Goal: Transaction & Acquisition: Purchase product/service

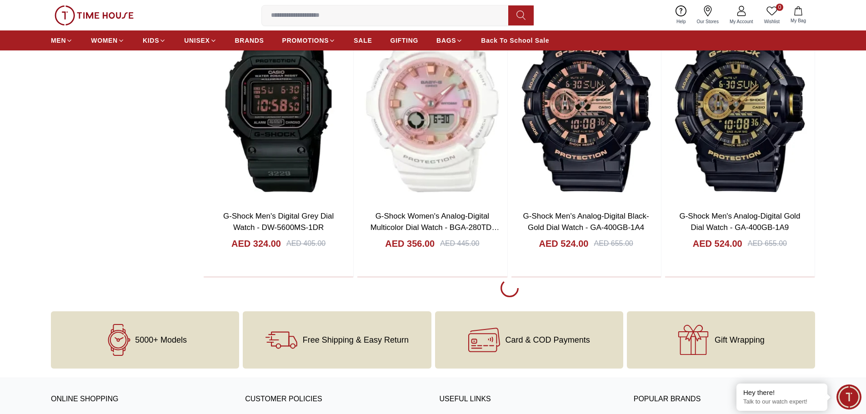
scroll to position [1681, 0]
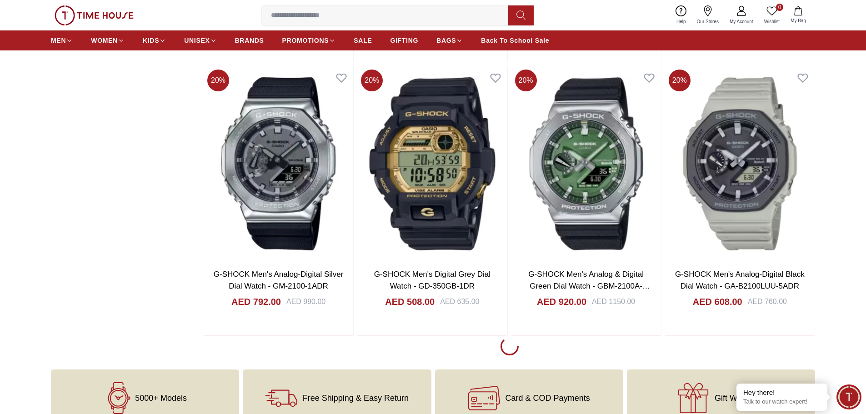
scroll to position [4362, 0]
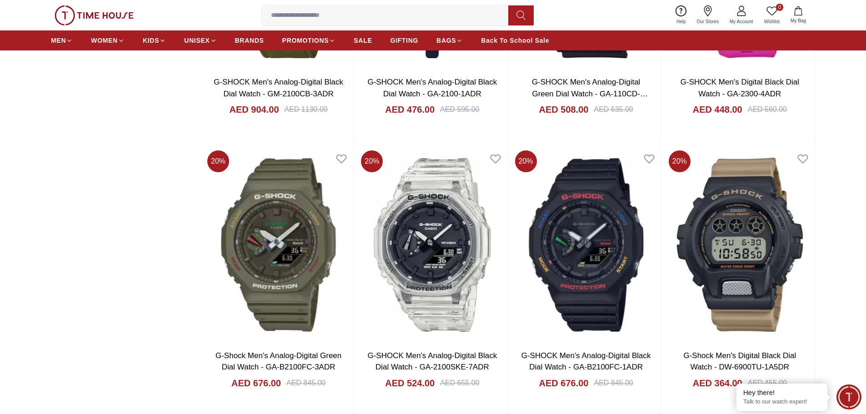
scroll to position [7088, 0]
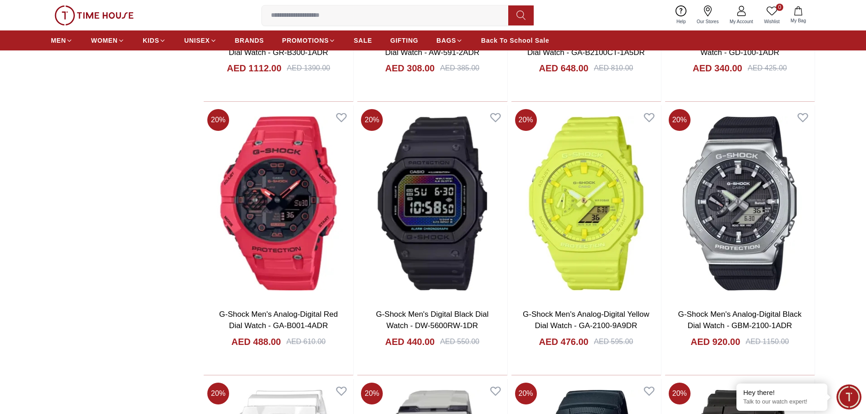
scroll to position [2045, 0]
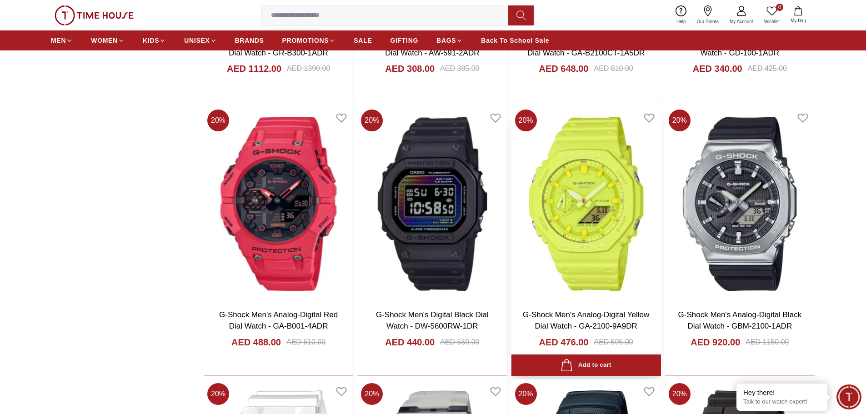
click at [588, 185] on img at bounding box center [585, 203] width 149 height 195
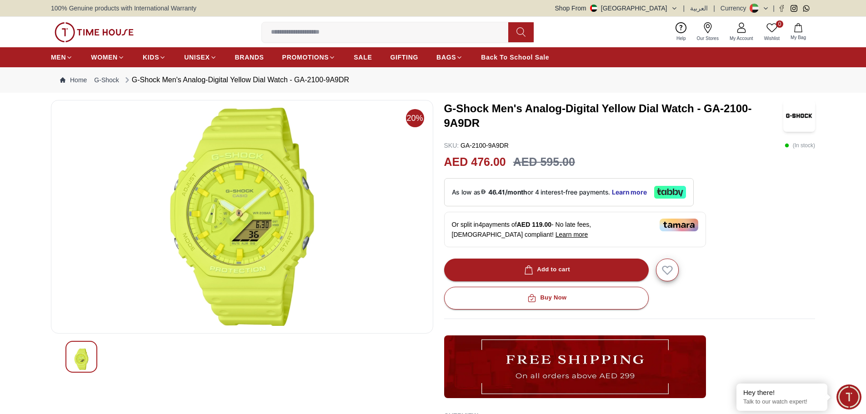
click at [744, 33] on icon at bounding box center [741, 30] width 9 height 5
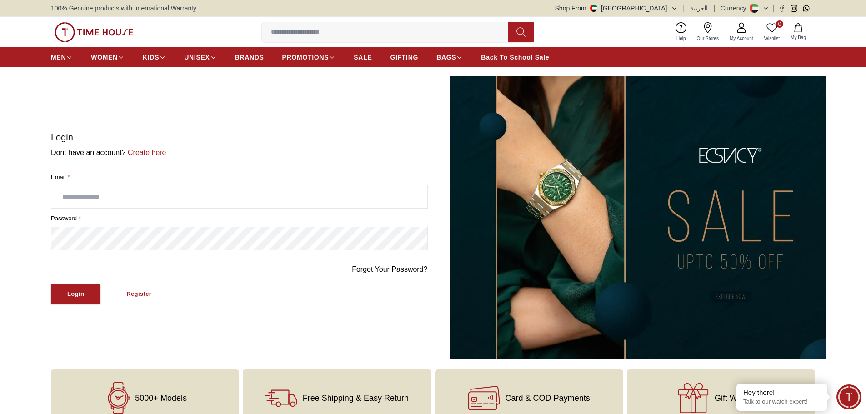
click at [88, 201] on input "text" at bounding box center [239, 196] width 376 height 23
click at [151, 296] on div "Register" at bounding box center [138, 294] width 25 height 10
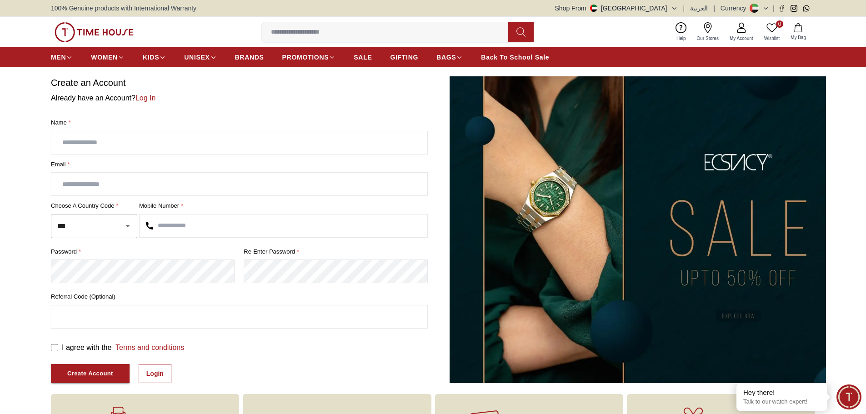
click at [94, 145] on input "text" at bounding box center [239, 142] width 376 height 23
type input "******"
click at [86, 182] on input "**********" at bounding box center [239, 184] width 376 height 23
click at [91, 183] on input "**********" at bounding box center [239, 184] width 376 height 23
click at [88, 184] on input "**********" at bounding box center [239, 184] width 376 height 23
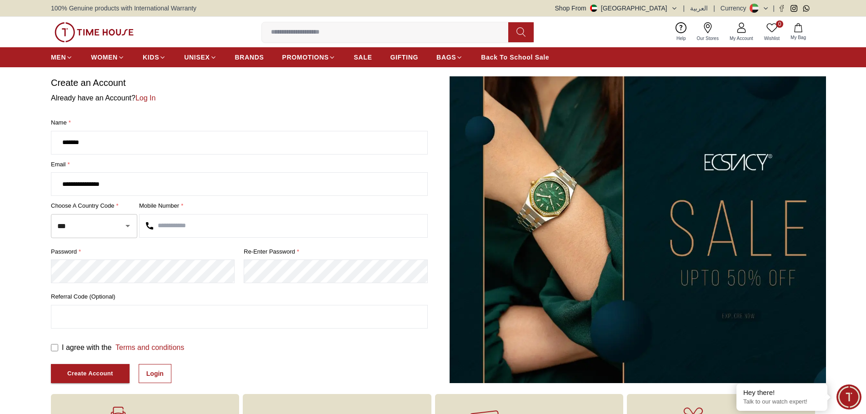
type input "**********"
click at [159, 226] on input "text" at bounding box center [283, 225] width 288 height 23
type input "*********"
click at [75, 315] on input "text" at bounding box center [239, 316] width 376 height 23
click at [104, 374] on div "Create Account" at bounding box center [90, 373] width 46 height 10
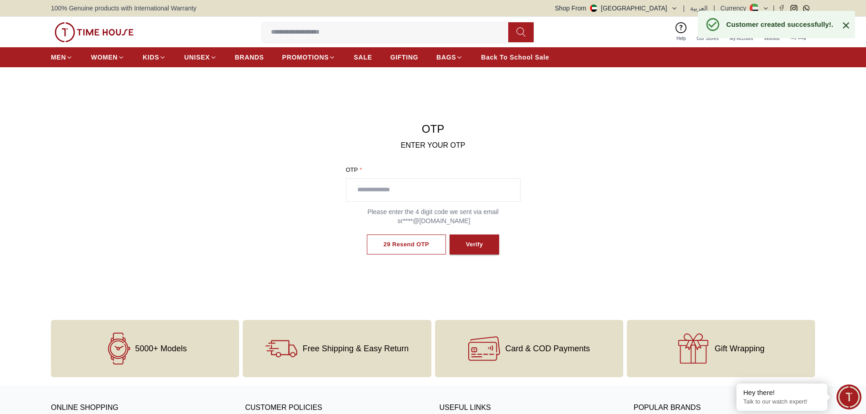
click at [388, 184] on input "text" at bounding box center [433, 190] width 174 height 23
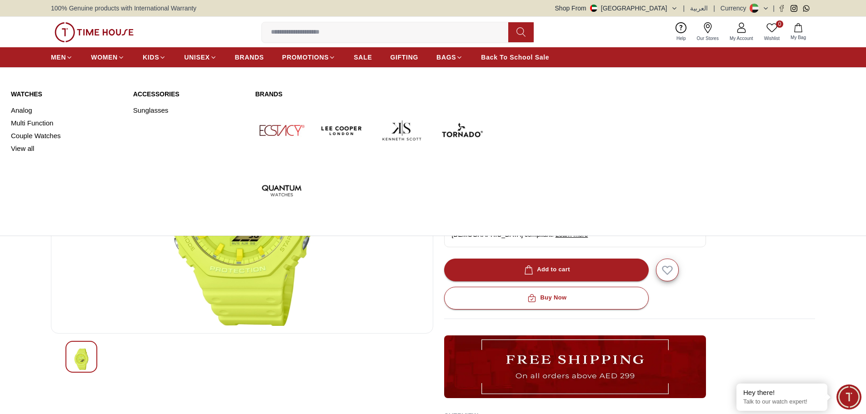
click at [388, 135] on img at bounding box center [401, 130] width 53 height 53
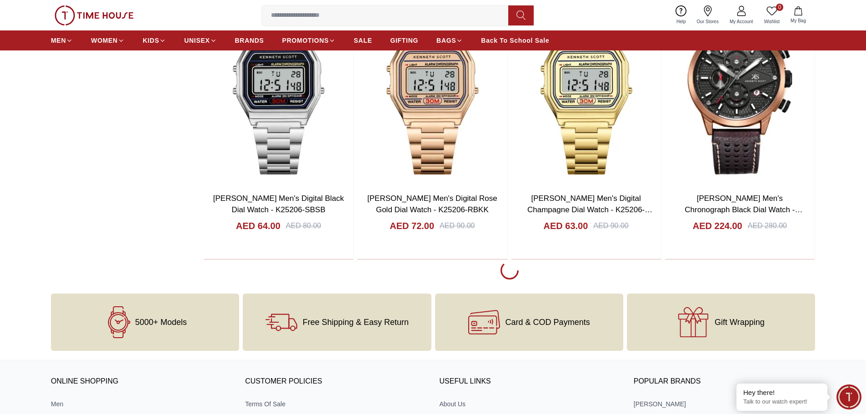
scroll to position [1636, 0]
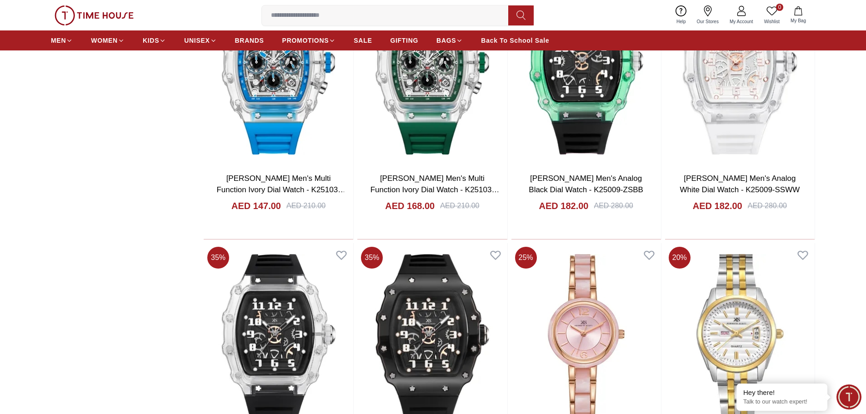
scroll to position [1954, 0]
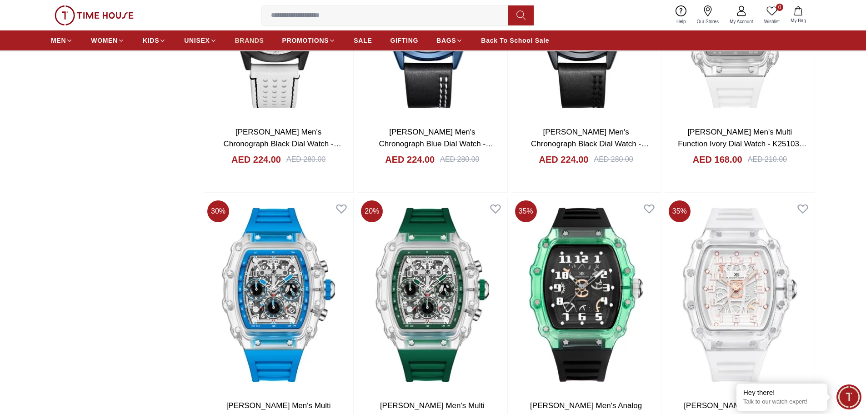
click at [247, 40] on span "BRANDS" at bounding box center [249, 40] width 29 height 9
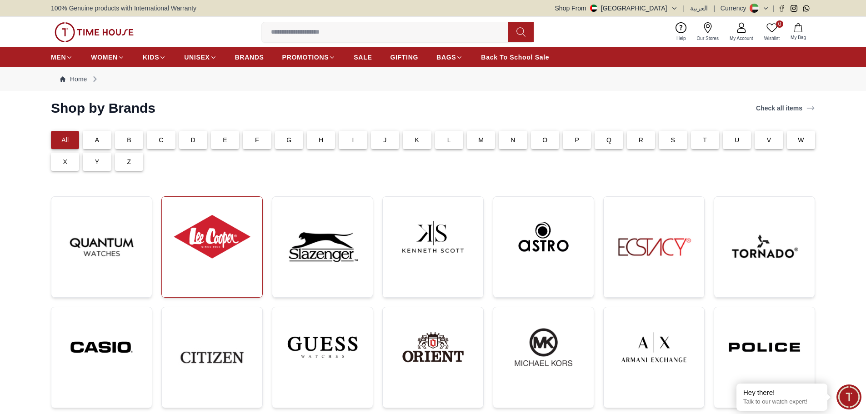
click at [229, 239] on img at bounding box center [212, 236] width 86 height 65
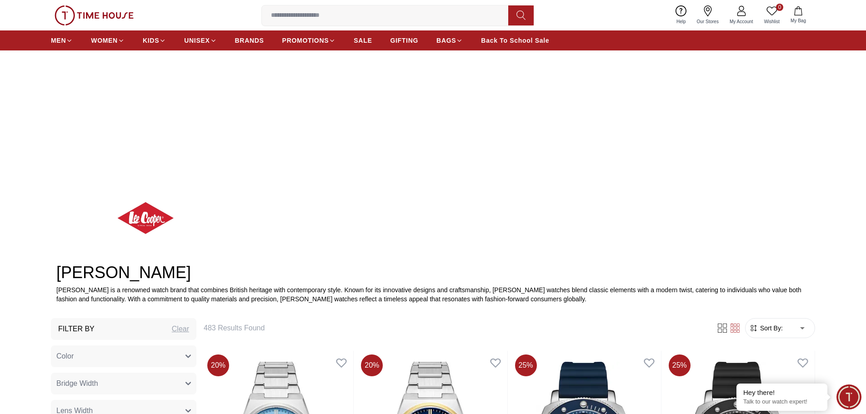
scroll to position [91, 0]
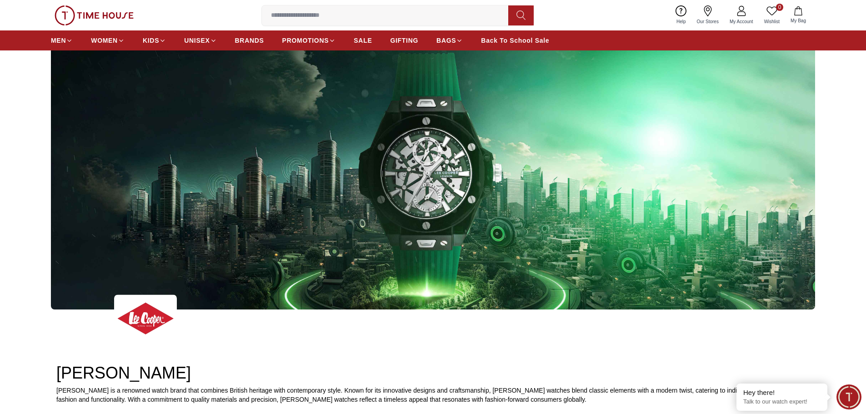
click at [405, 193] on img at bounding box center [433, 160] width 764 height 299
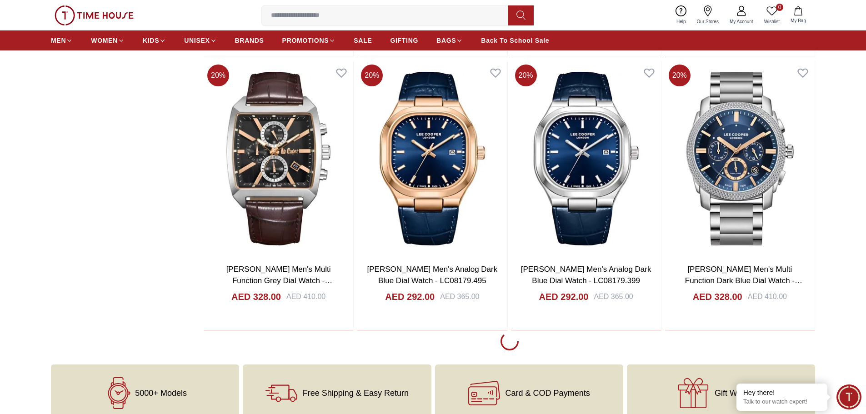
scroll to position [1681, 0]
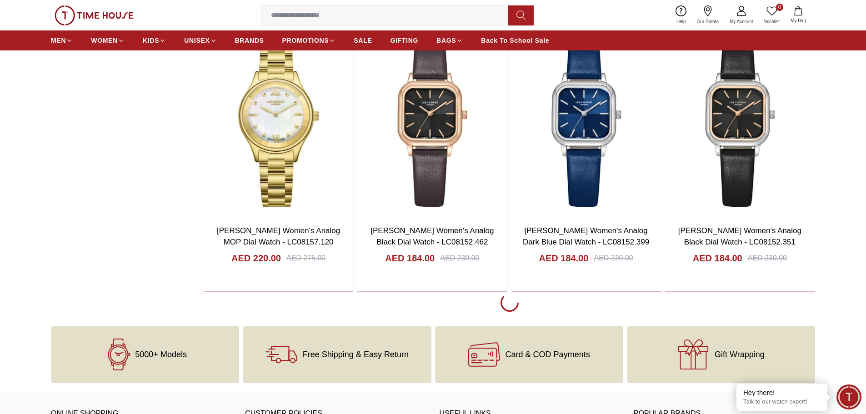
scroll to position [4362, 0]
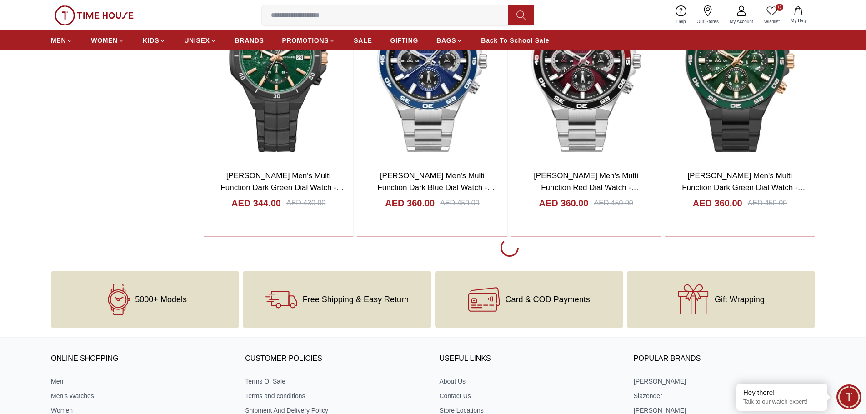
scroll to position [7179, 0]
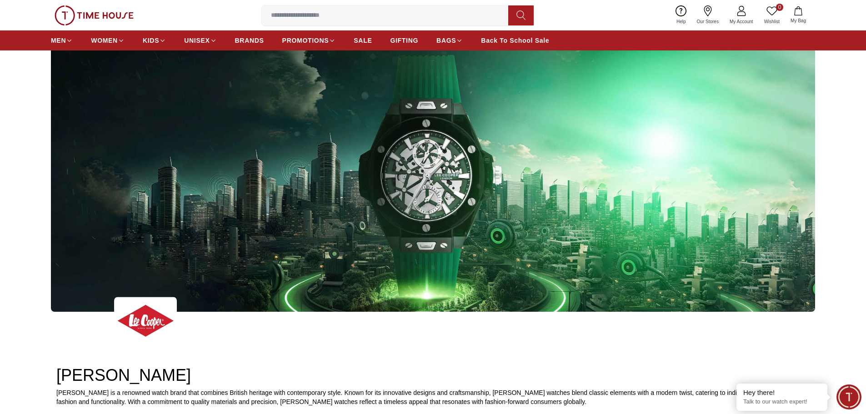
scroll to position [91, 0]
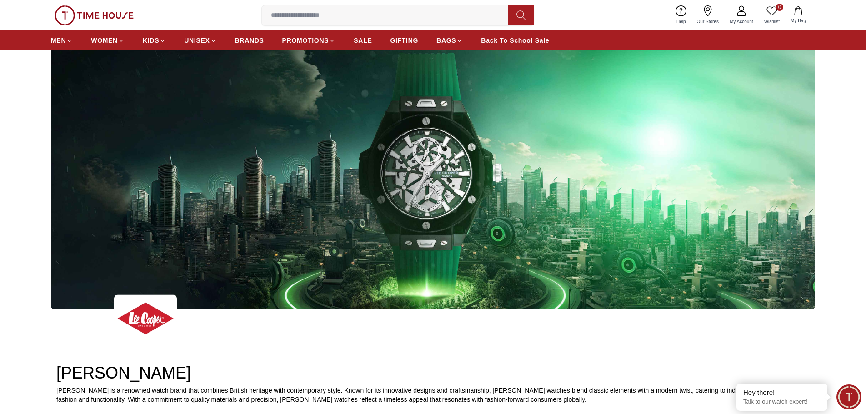
click at [566, 244] on img at bounding box center [433, 160] width 764 height 299
click at [417, 184] on img at bounding box center [433, 160] width 764 height 299
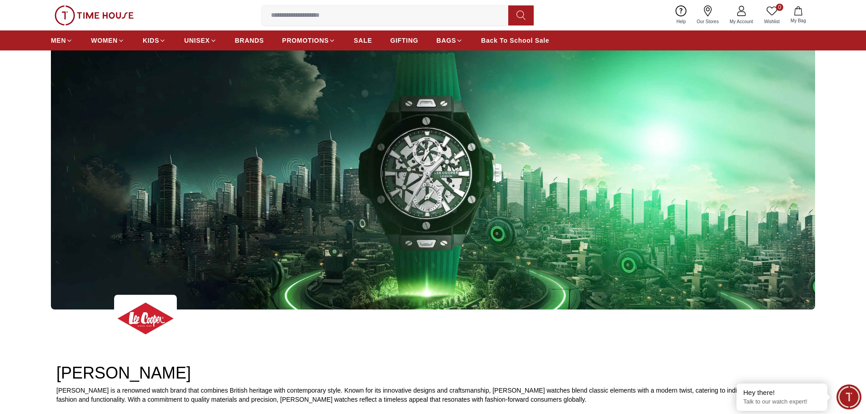
click at [417, 184] on img at bounding box center [433, 160] width 764 height 299
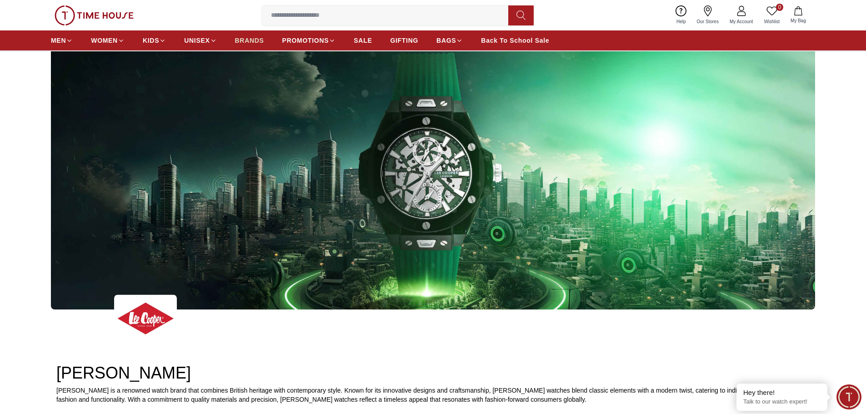
click at [252, 45] on span "BRANDS" at bounding box center [249, 40] width 29 height 9
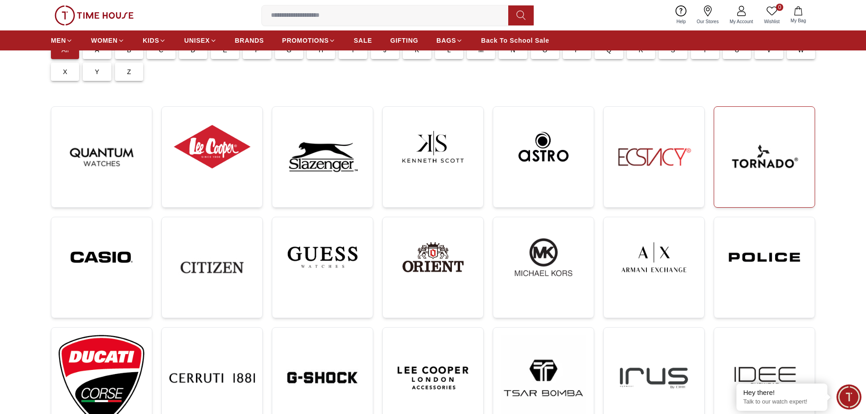
scroll to position [91, 0]
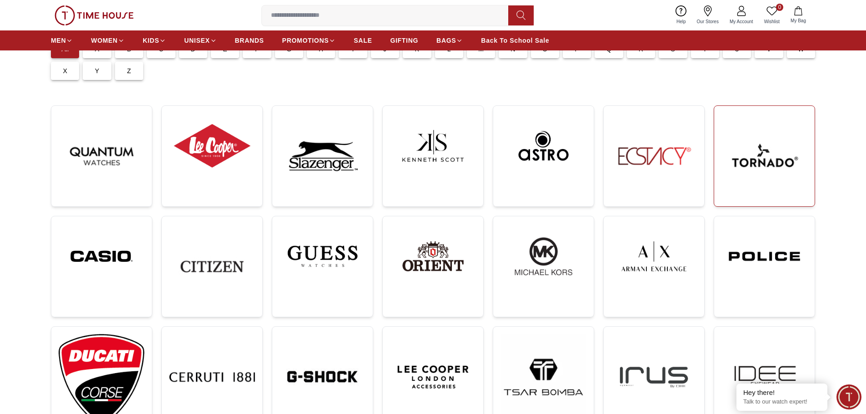
click at [756, 183] on img at bounding box center [764, 156] width 86 height 86
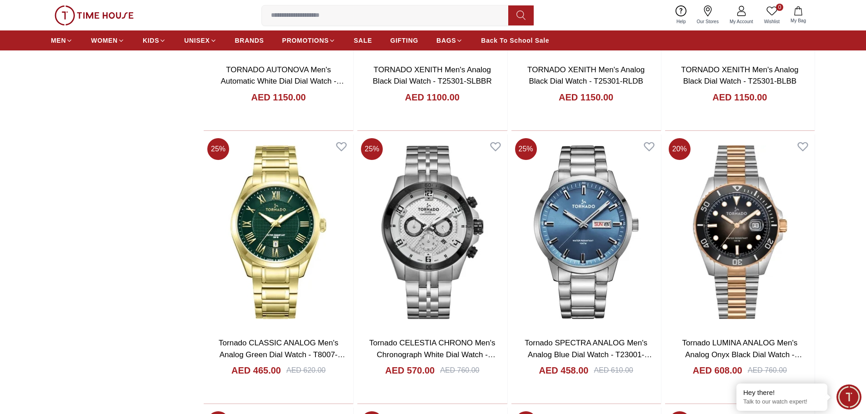
scroll to position [1227, 0]
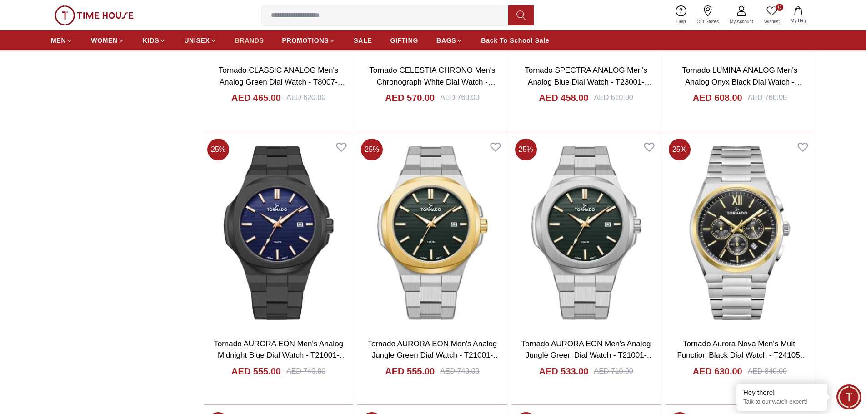
click at [250, 39] on span "BRANDS" at bounding box center [249, 40] width 29 height 9
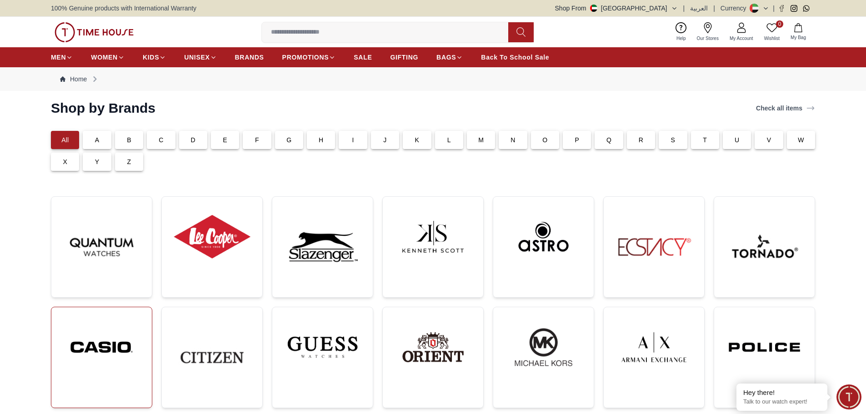
click at [77, 346] on img at bounding box center [102, 346] width 86 height 65
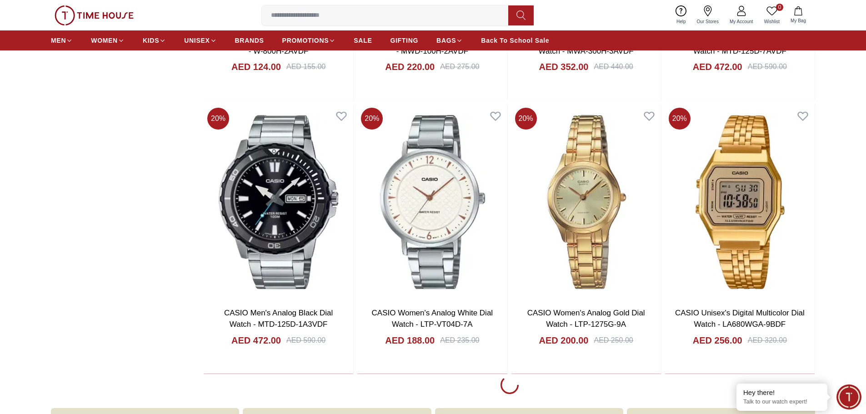
scroll to position [1681, 0]
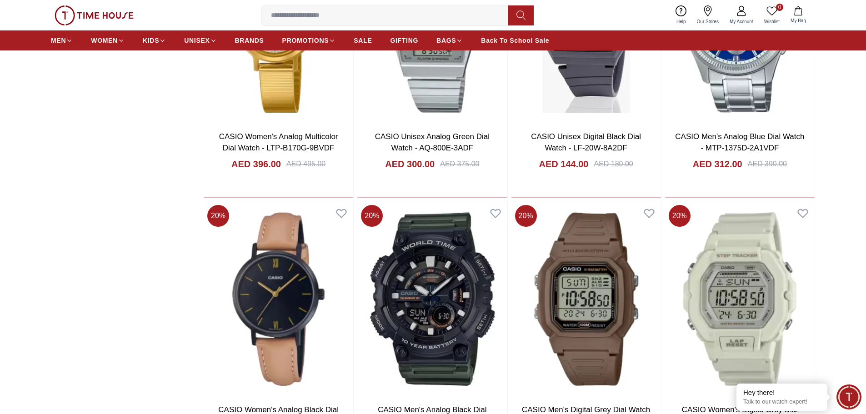
scroll to position [3362, 0]
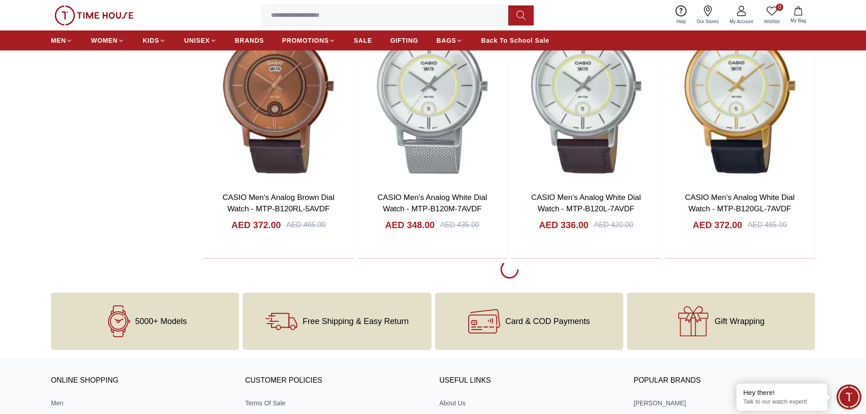
scroll to position [7134, 0]
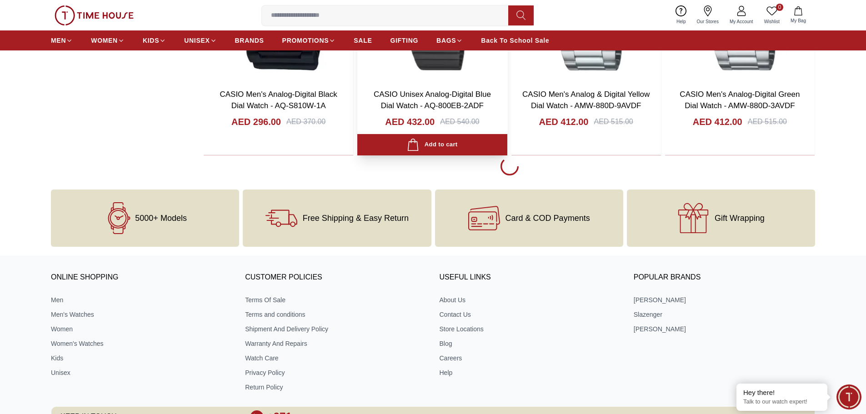
scroll to position [9996, 0]
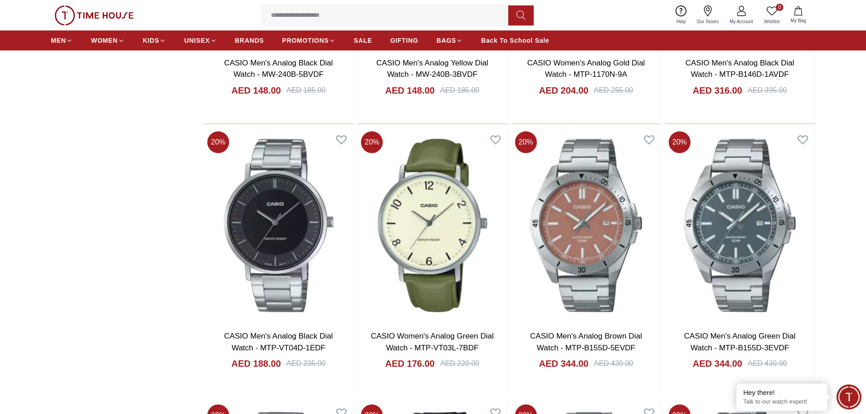
scroll to position [11405, 0]
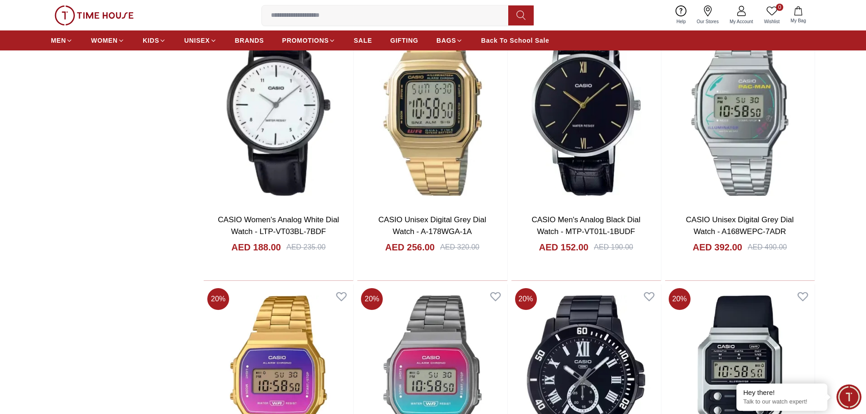
scroll to position [15267, 0]
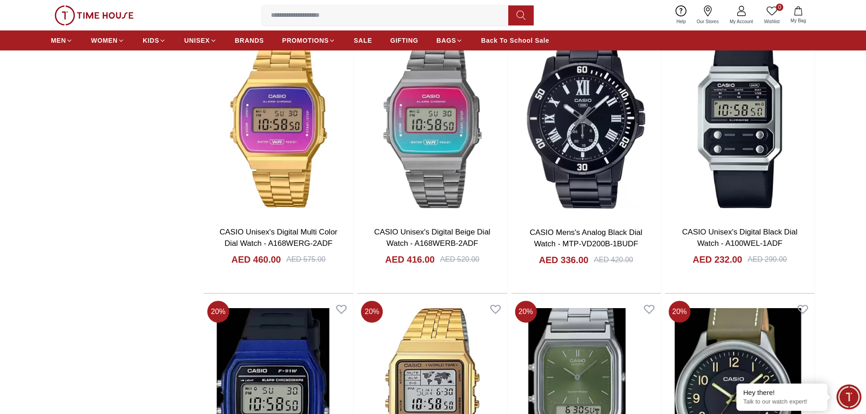
scroll to position [15539, 0]
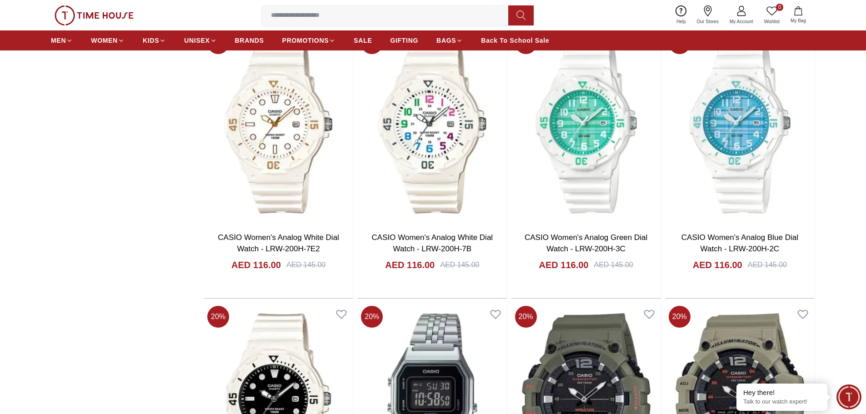
scroll to position [17720, 0]
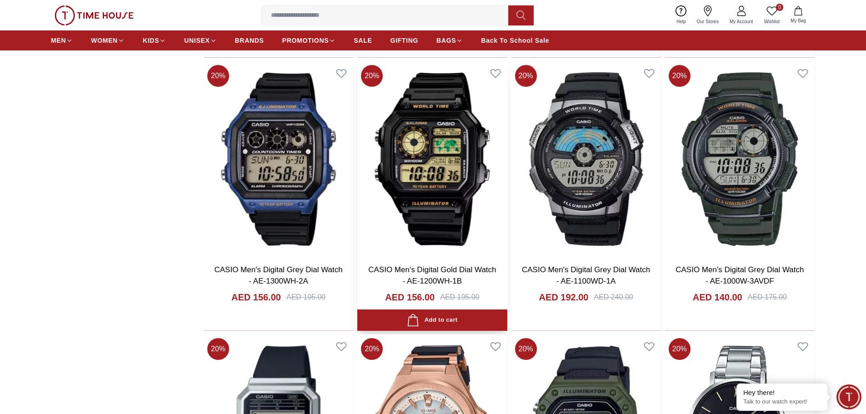
scroll to position [18493, 0]
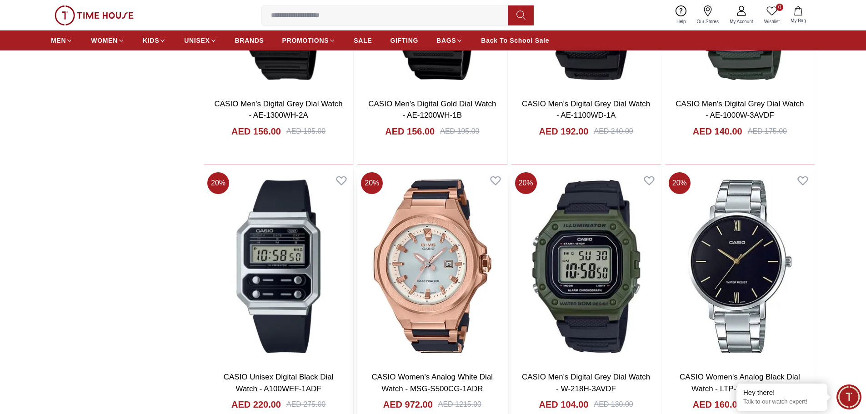
scroll to position [18493, 0]
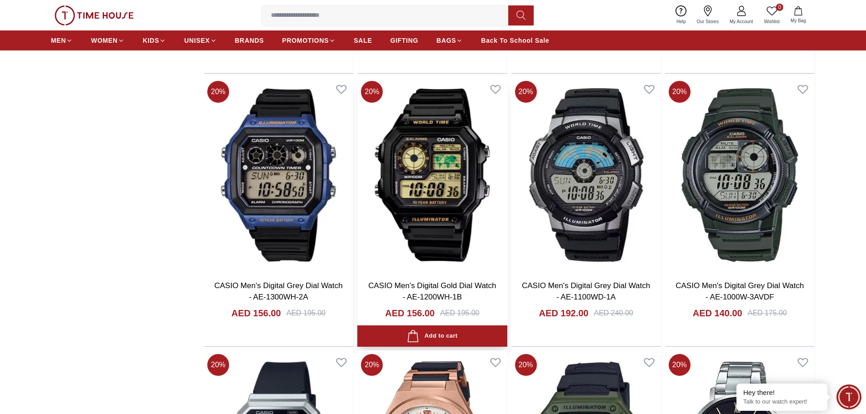
click at [427, 194] on img at bounding box center [431, 174] width 149 height 195
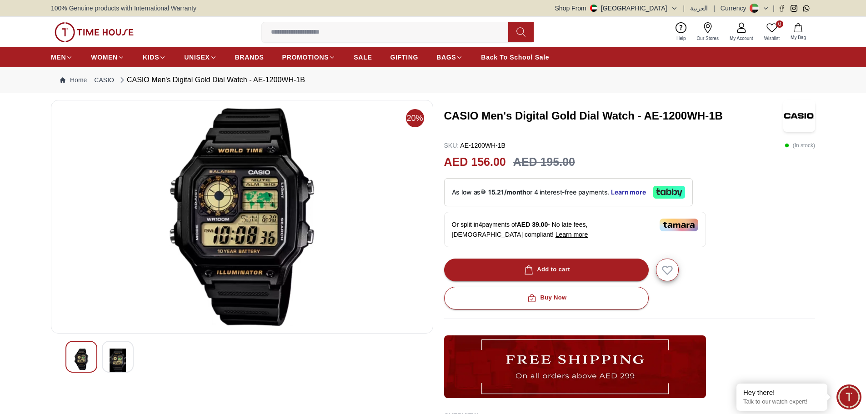
click at [123, 362] on img at bounding box center [118, 361] width 16 height 25
click at [116, 361] on img at bounding box center [118, 359] width 16 height 21
click at [433, 38] on input at bounding box center [389, 32] width 254 height 18
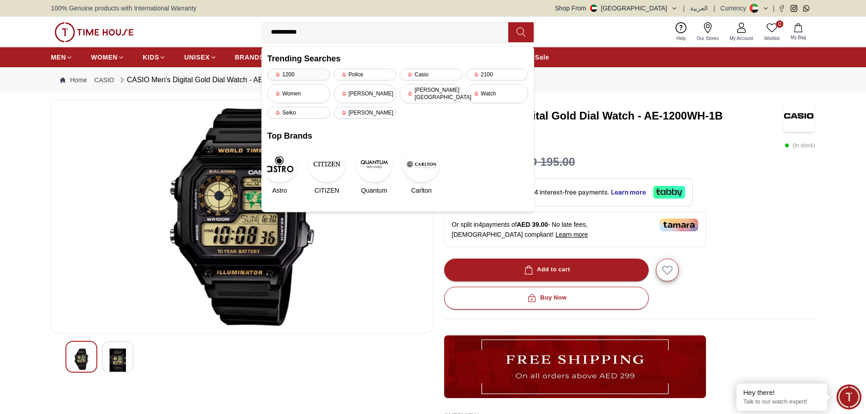
type input "**********"
click at [295, 73] on div "1200" at bounding box center [298, 75] width 63 height 12
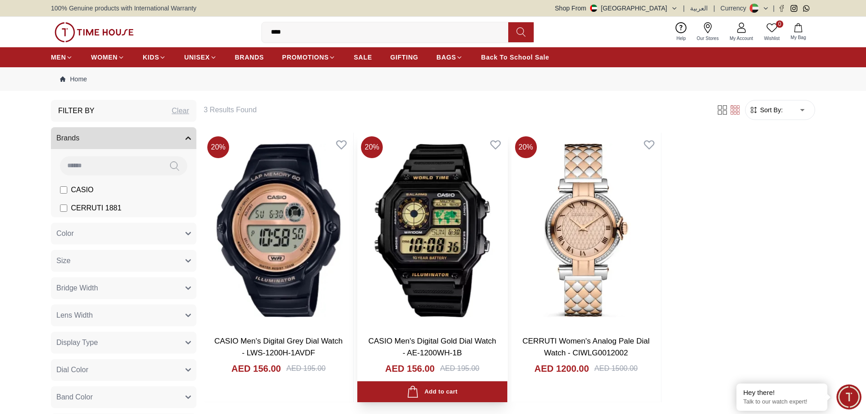
click at [449, 219] on img at bounding box center [431, 230] width 149 height 195
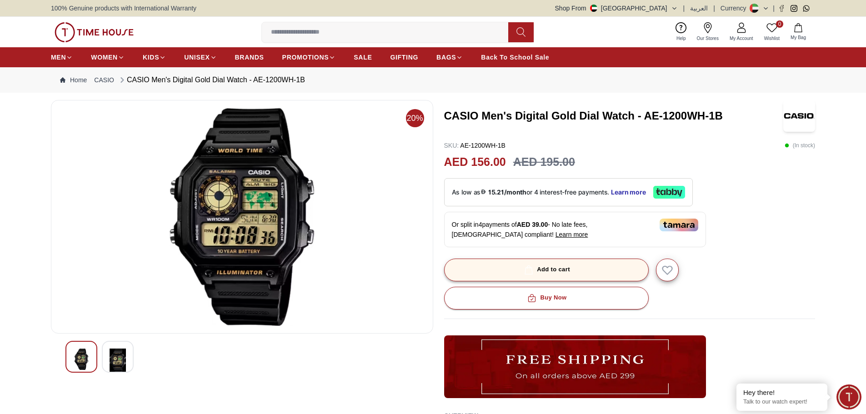
click at [575, 272] on button "Add to cart" at bounding box center [546, 270] width 204 height 23
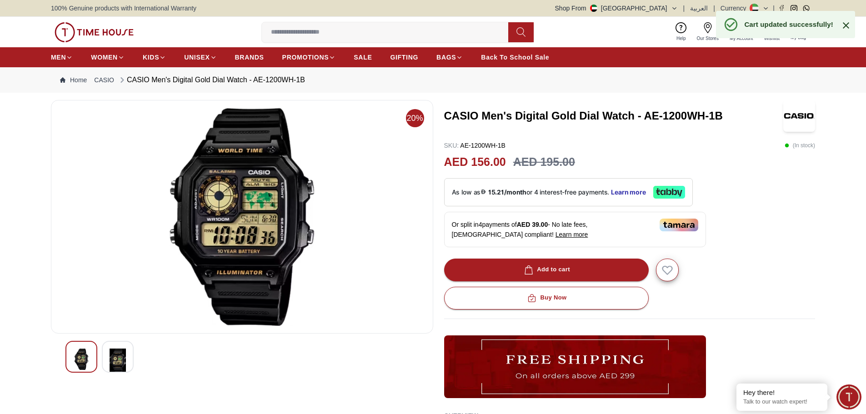
click at [845, 24] on icon at bounding box center [845, 25] width 11 height 11
click at [112, 354] on img at bounding box center [118, 361] width 16 height 25
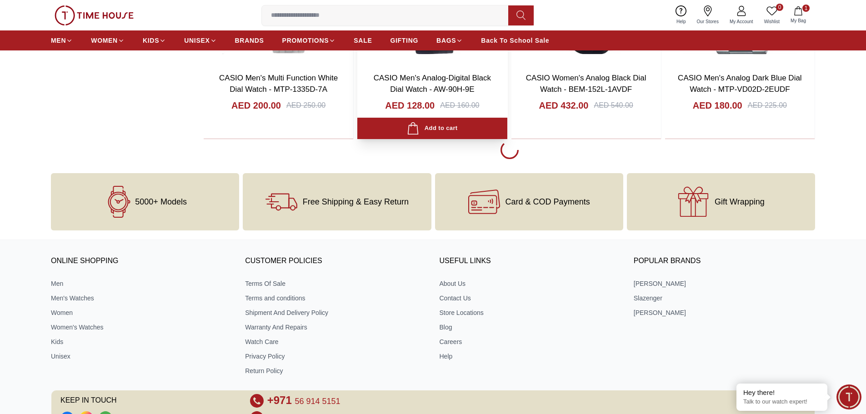
scroll to position [1757, 0]
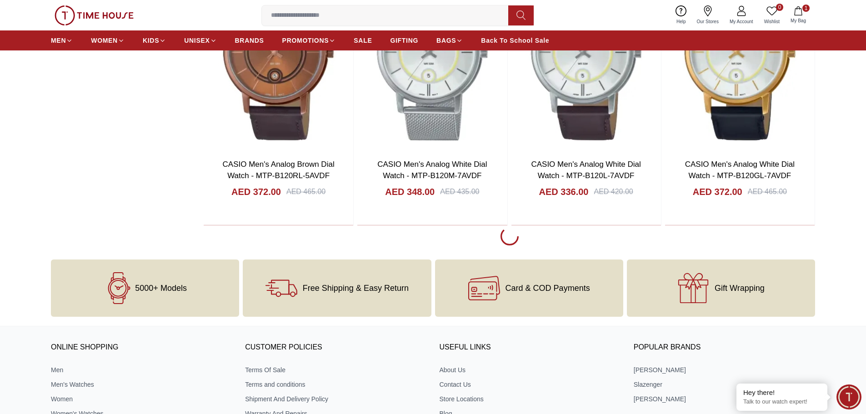
scroll to position [7164, 0]
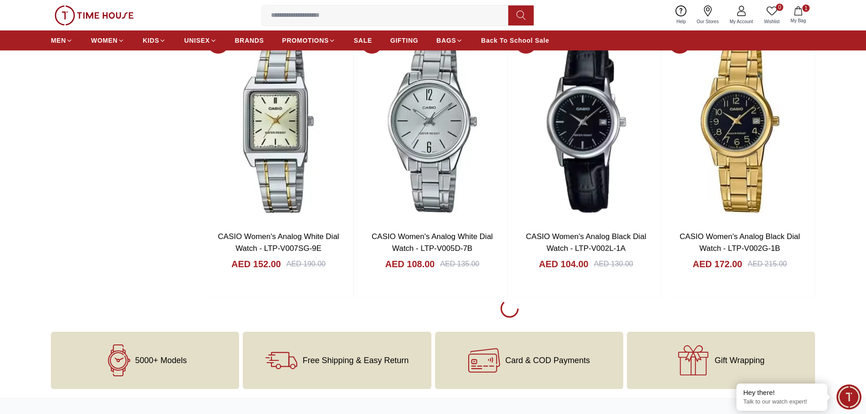
scroll to position [8436, 0]
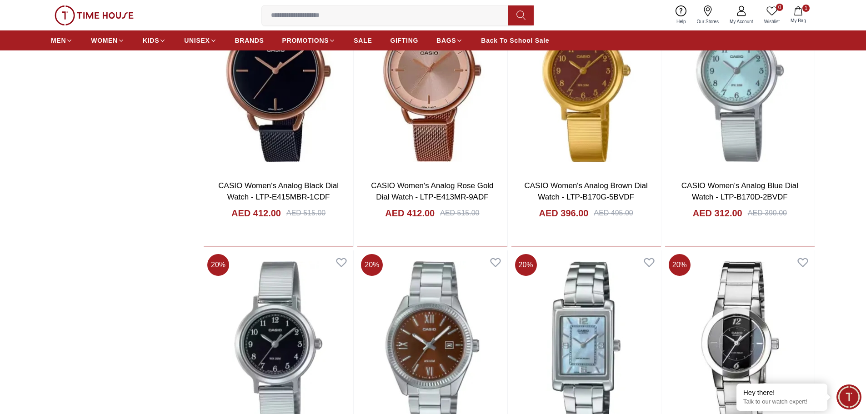
scroll to position [9072, 0]
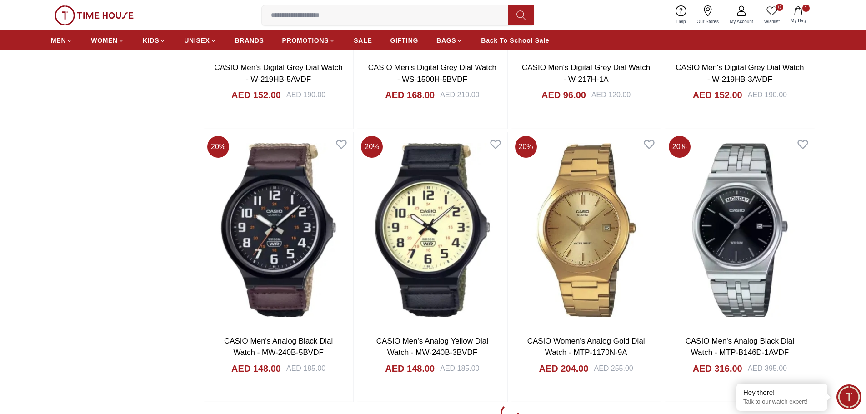
scroll to position [11299, 0]
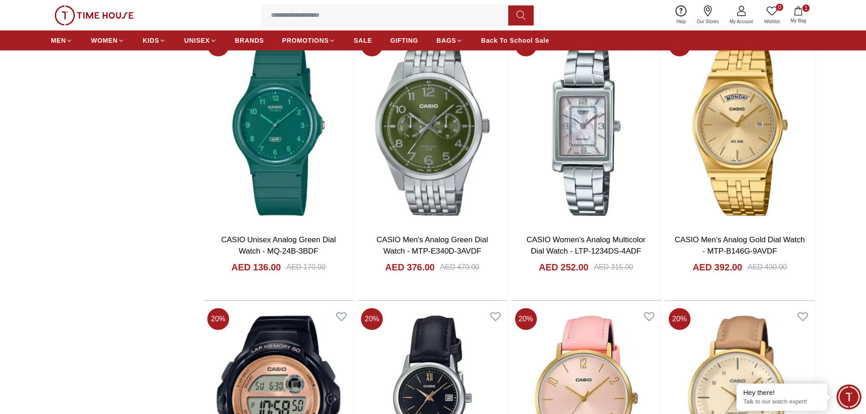
scroll to position [12571, 0]
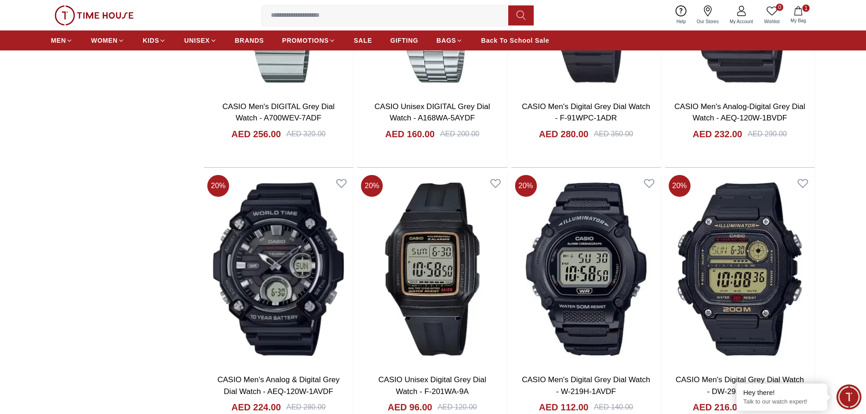
scroll to position [14071, 0]
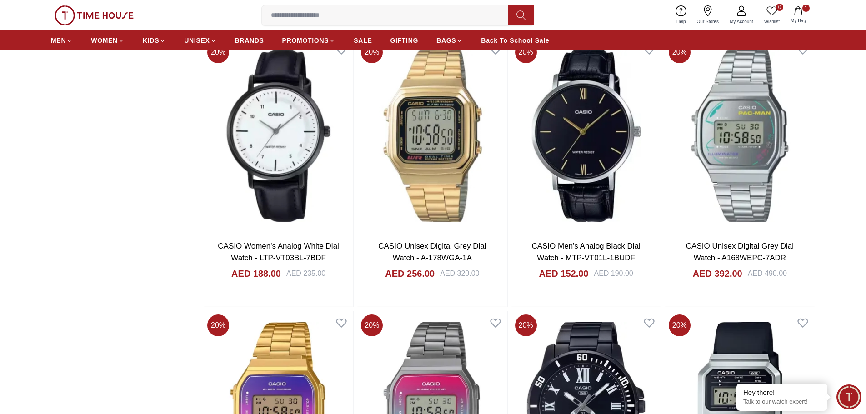
scroll to position [15252, 0]
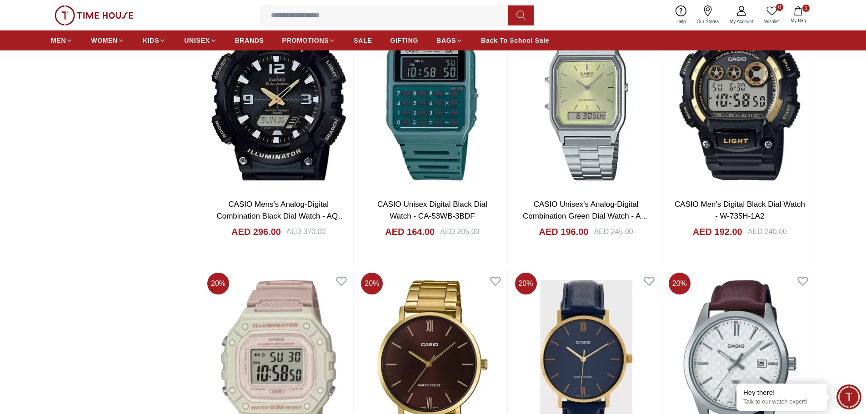
scroll to position [16660, 0]
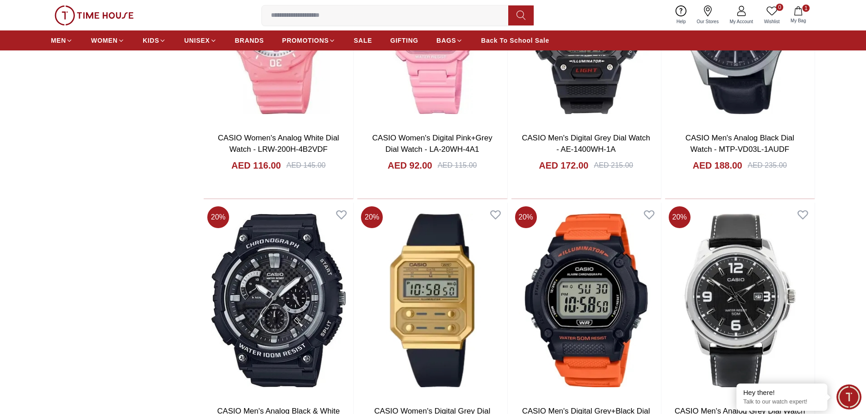
scroll to position [19386, 0]
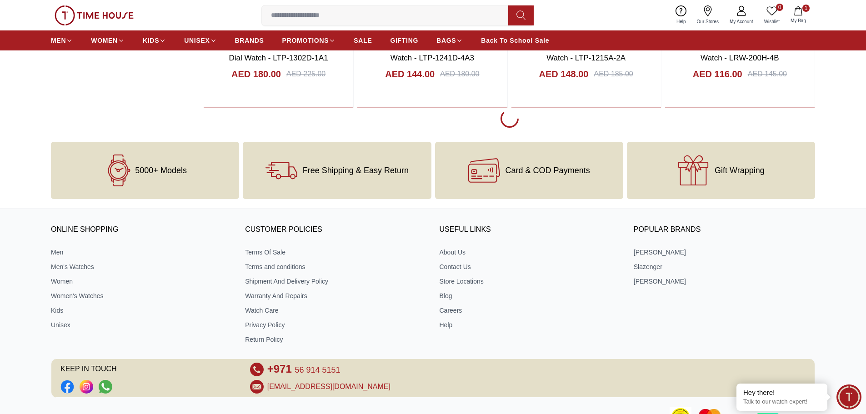
scroll to position [22294, 0]
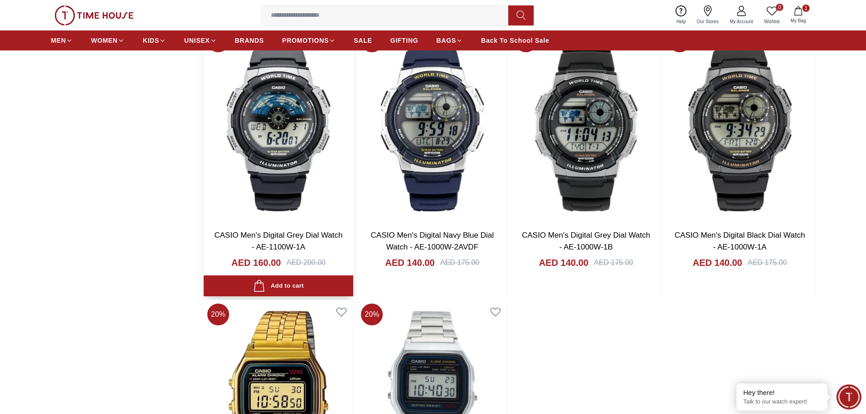
scroll to position [22794, 0]
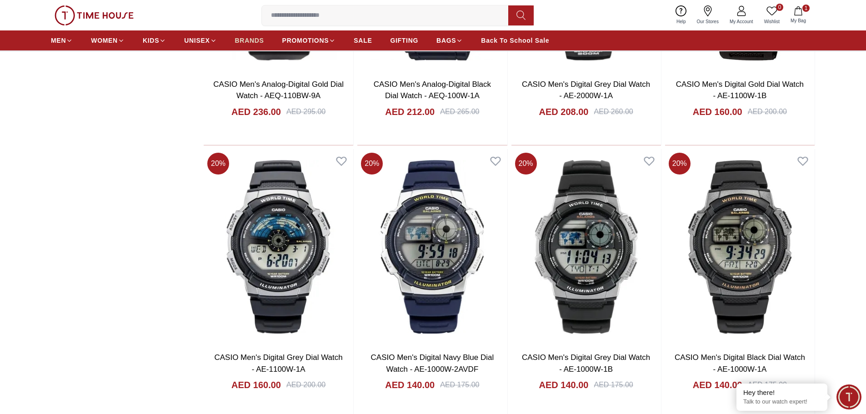
click at [249, 38] on span "BRANDS" at bounding box center [249, 40] width 29 height 9
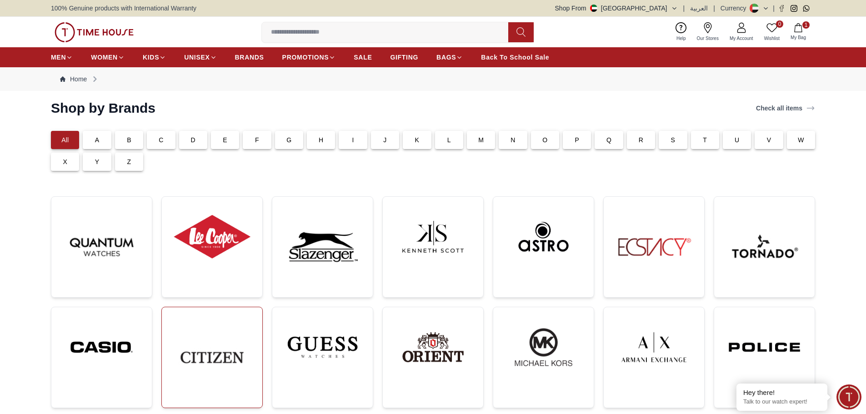
click at [224, 337] on img at bounding box center [212, 357] width 86 height 86
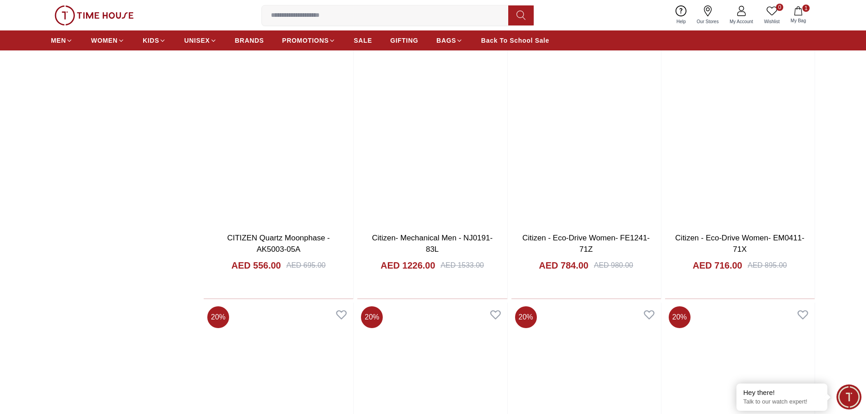
scroll to position [1590, 0]
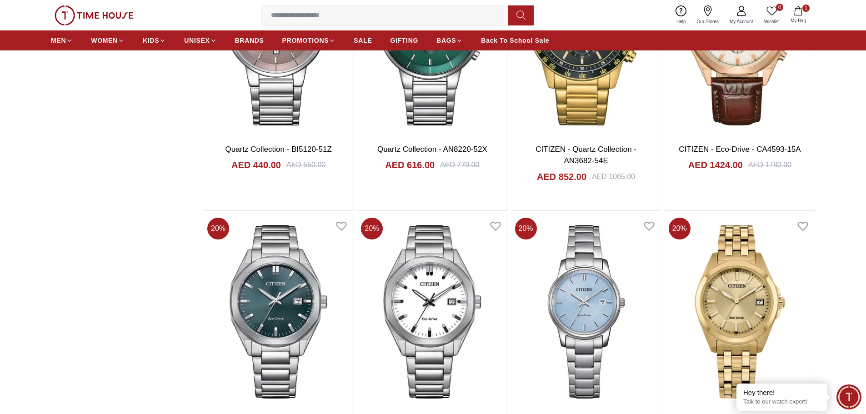
scroll to position [2181, 0]
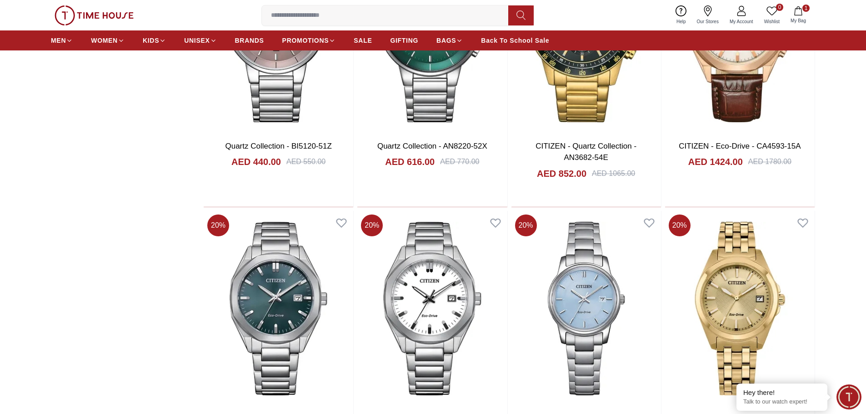
click at [234, 42] on ul "MEN WOMEN KIDS UNISEX BRANDS PROMOTIONS SALE GIFTING BAGS Back To School Sale" at bounding box center [300, 40] width 498 height 16
click at [246, 40] on span "BRANDS" at bounding box center [249, 40] width 29 height 9
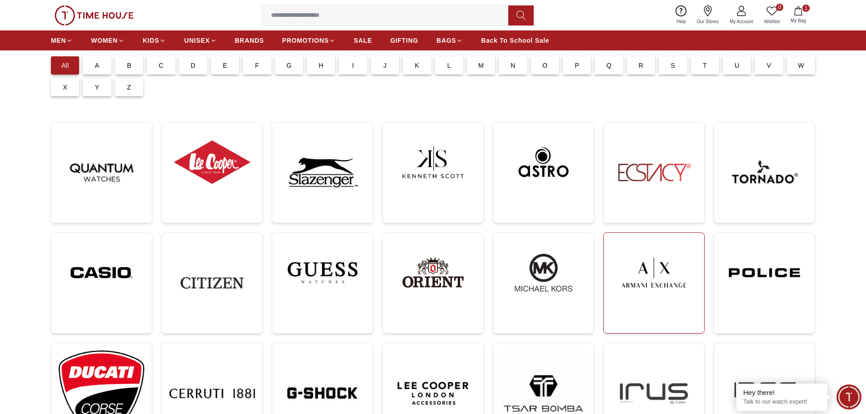
scroll to position [91, 0]
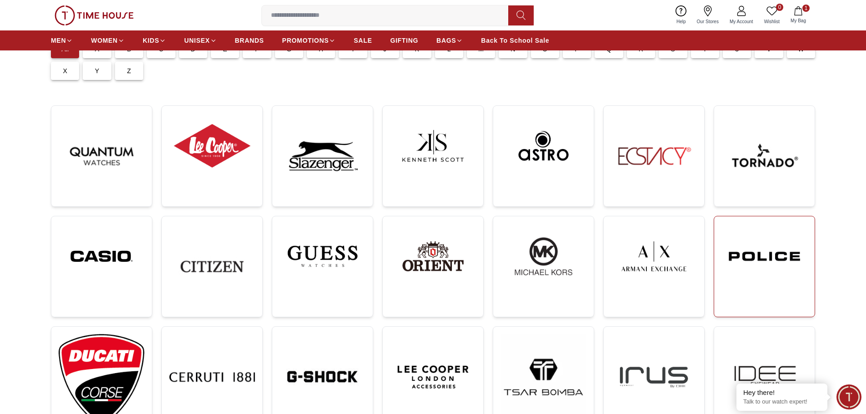
click at [751, 284] on img at bounding box center [764, 256] width 86 height 65
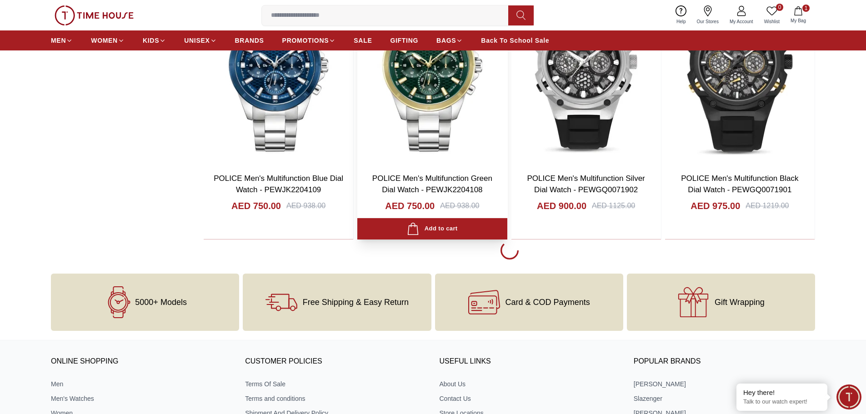
scroll to position [1681, 0]
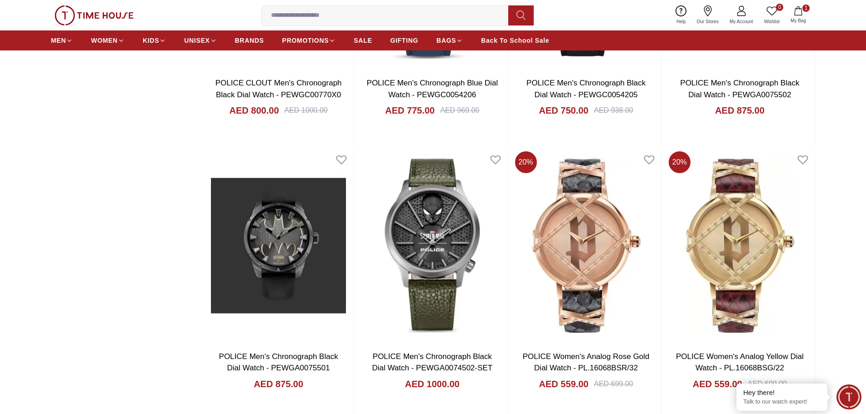
scroll to position [2590, 0]
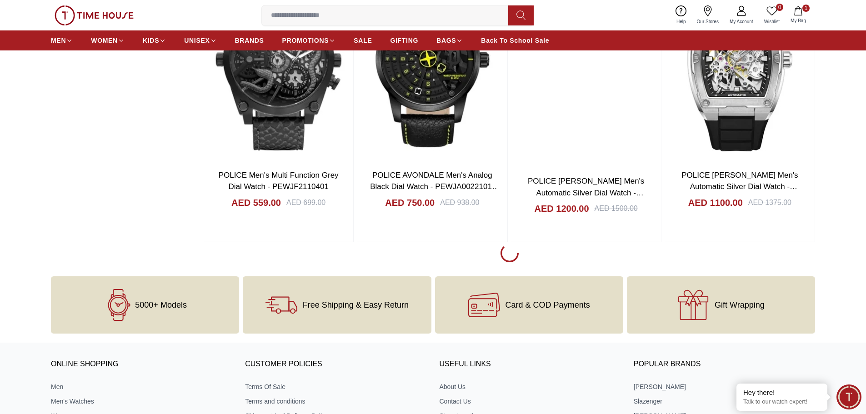
scroll to position [4498, 0]
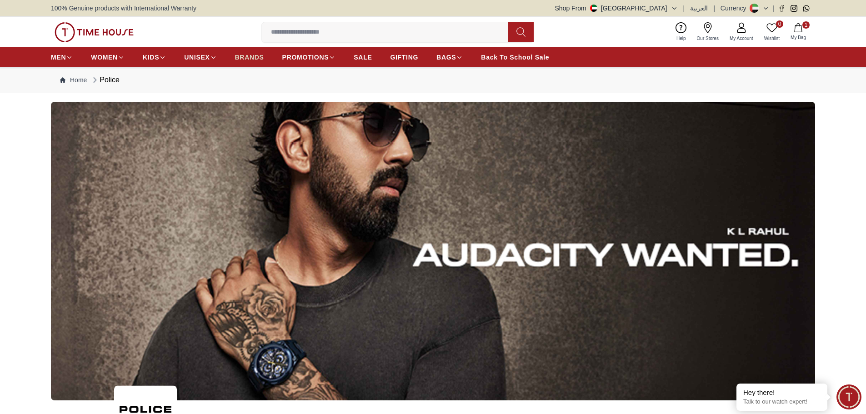
click at [255, 60] on span "BRANDS" at bounding box center [249, 57] width 29 height 9
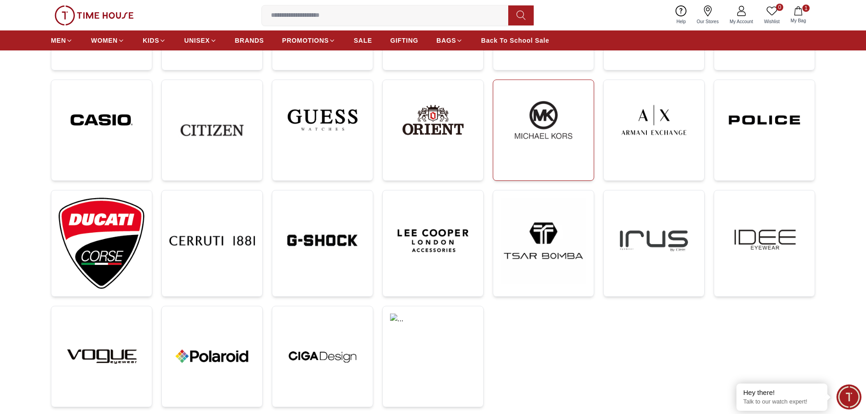
scroll to position [273, 0]
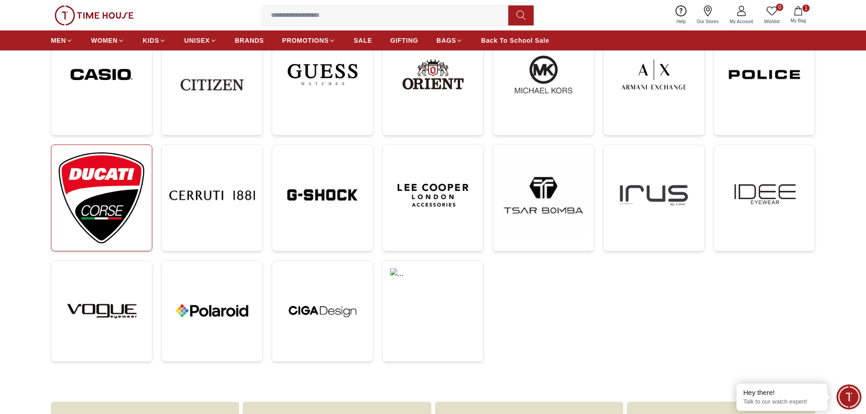
click at [74, 187] on img at bounding box center [102, 197] width 86 height 91
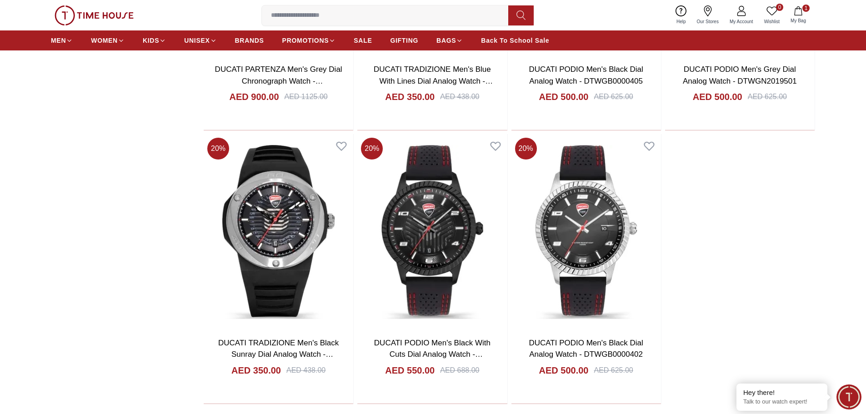
scroll to position [1181, 0]
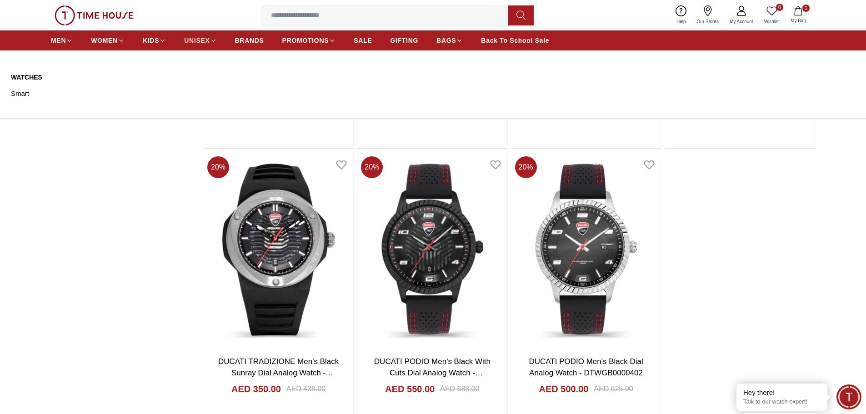
click at [210, 40] on icon at bounding box center [213, 40] width 7 height 7
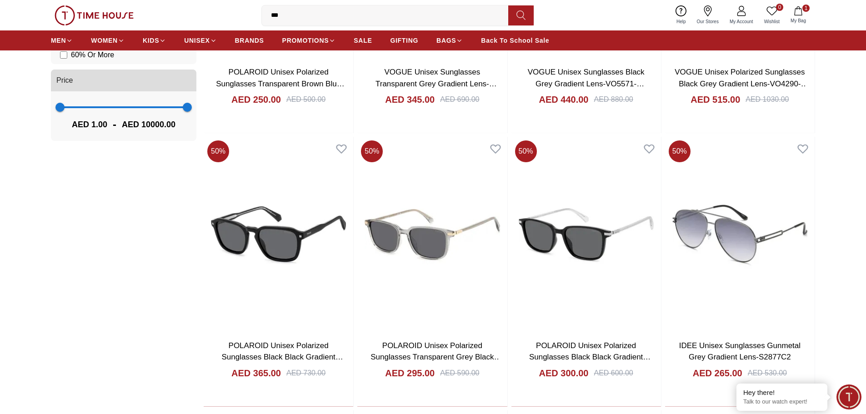
scroll to position [818, 0]
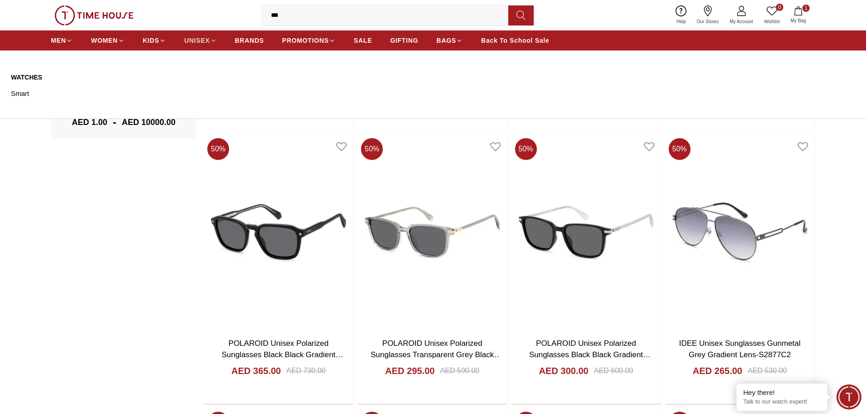
click at [212, 40] on icon at bounding box center [213, 41] width 4 height 2
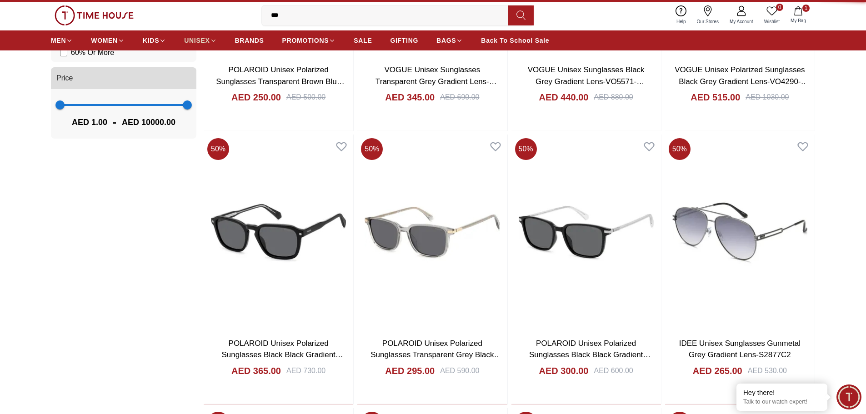
scroll to position [0, 0]
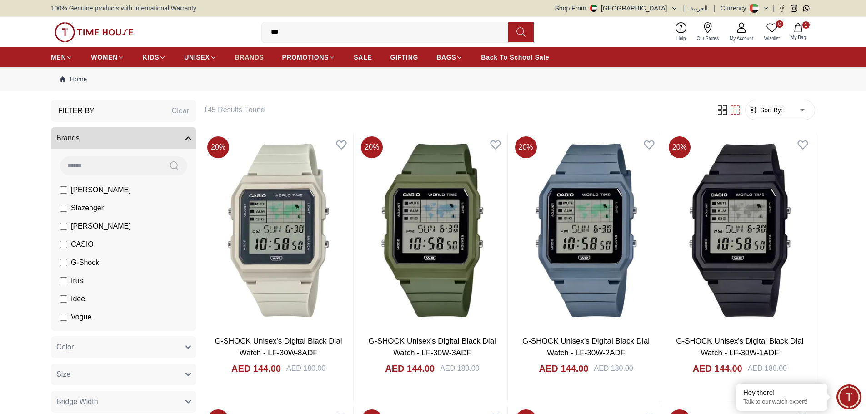
click at [248, 55] on span "BRANDS" at bounding box center [249, 57] width 29 height 9
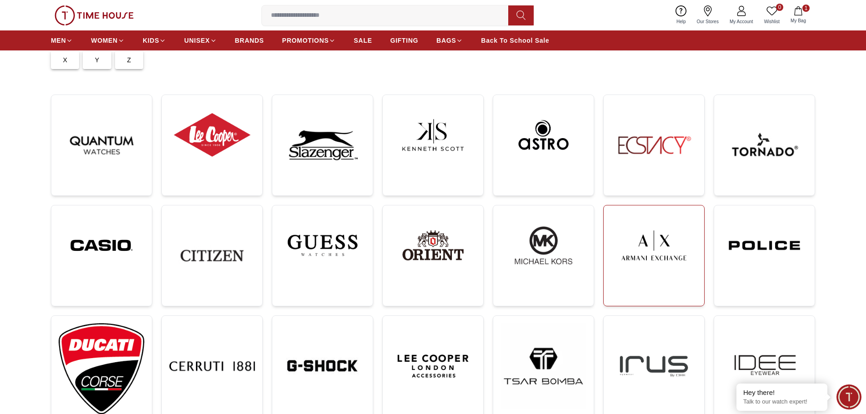
scroll to position [227, 0]
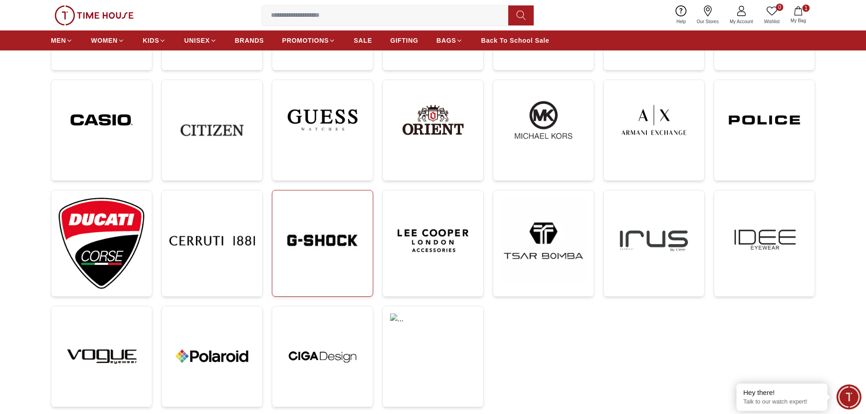
click at [360, 239] on img at bounding box center [322, 241] width 86 height 86
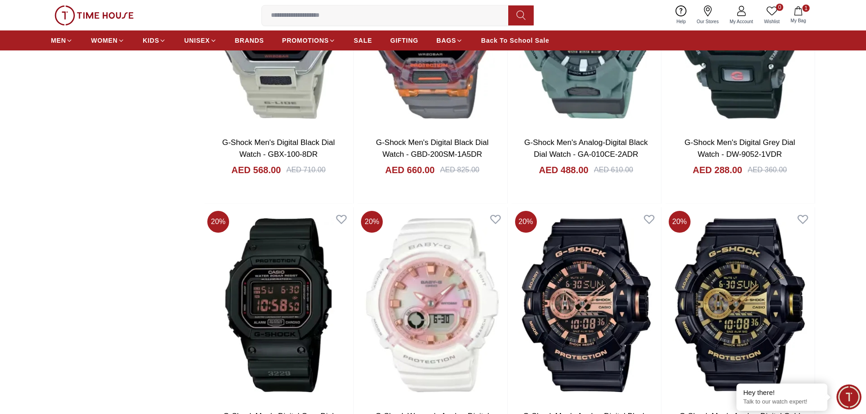
scroll to position [1409, 0]
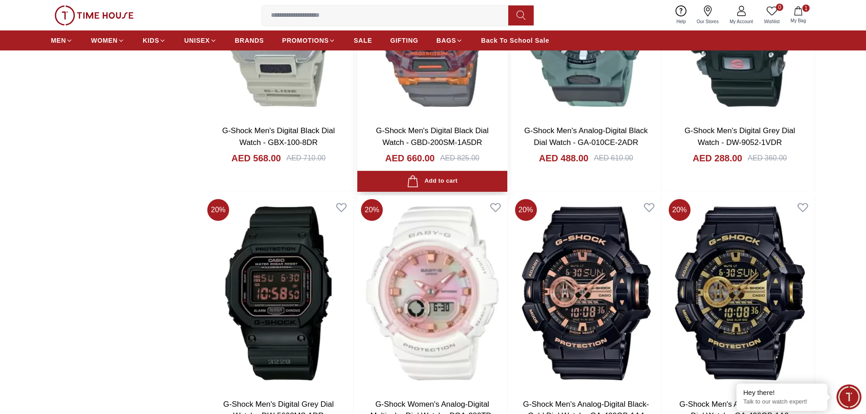
click at [417, 75] on img at bounding box center [431, 19] width 149 height 195
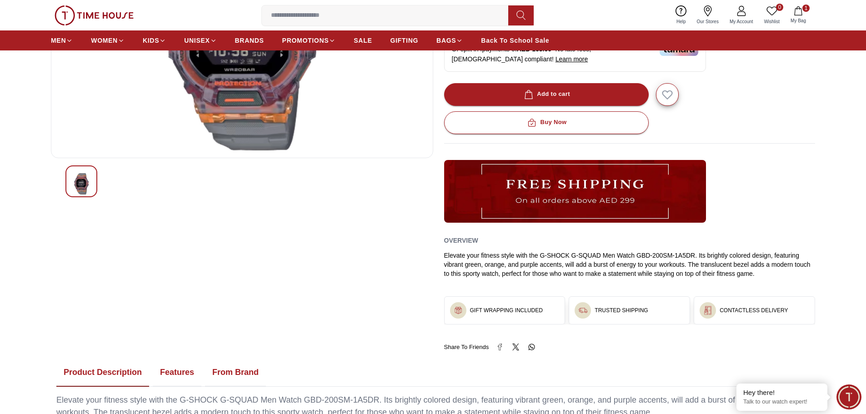
scroll to position [182, 0]
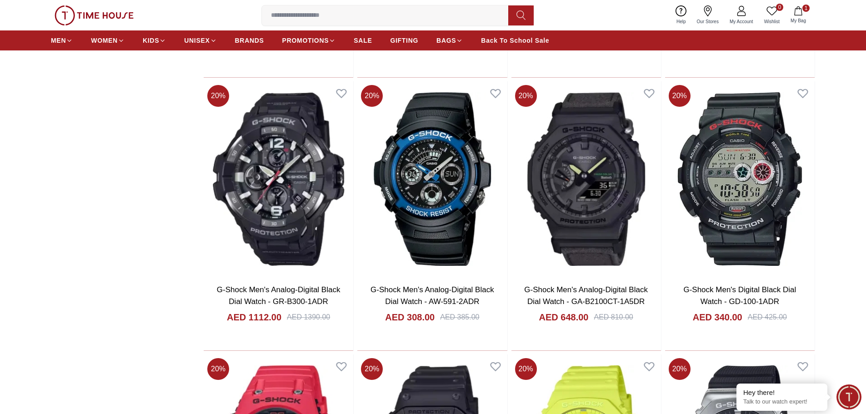
scroll to position [1780, 0]
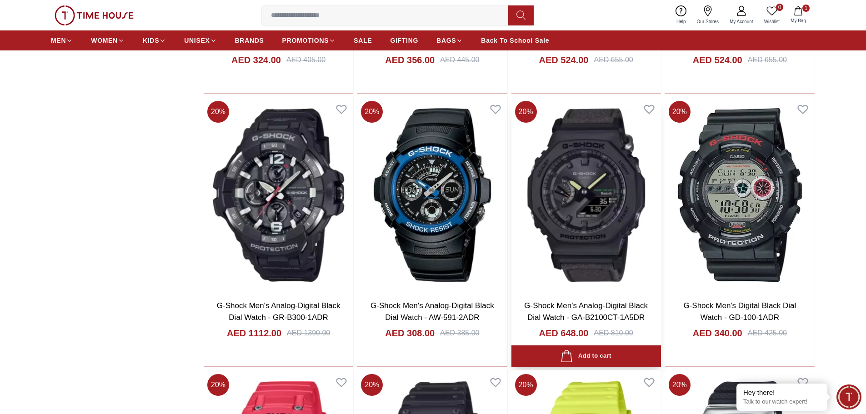
click at [607, 232] on img at bounding box center [585, 194] width 149 height 195
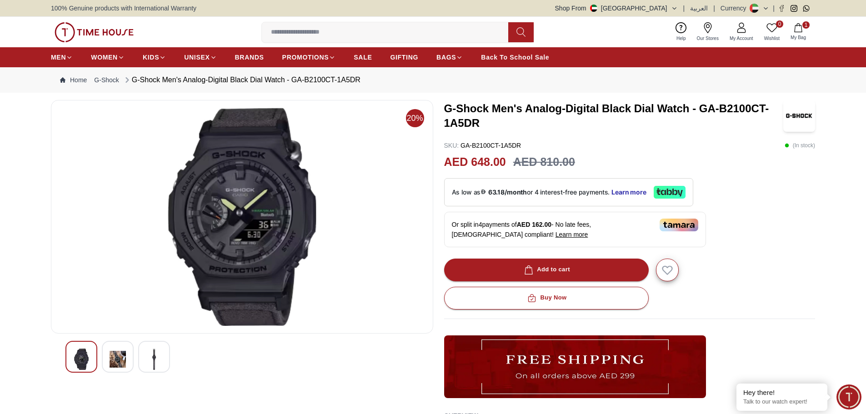
click at [116, 357] on img at bounding box center [118, 359] width 16 height 21
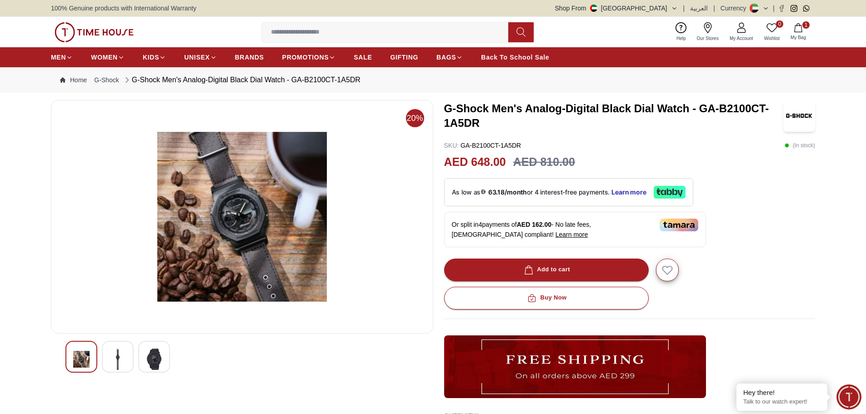
click at [152, 356] on img at bounding box center [154, 359] width 16 height 21
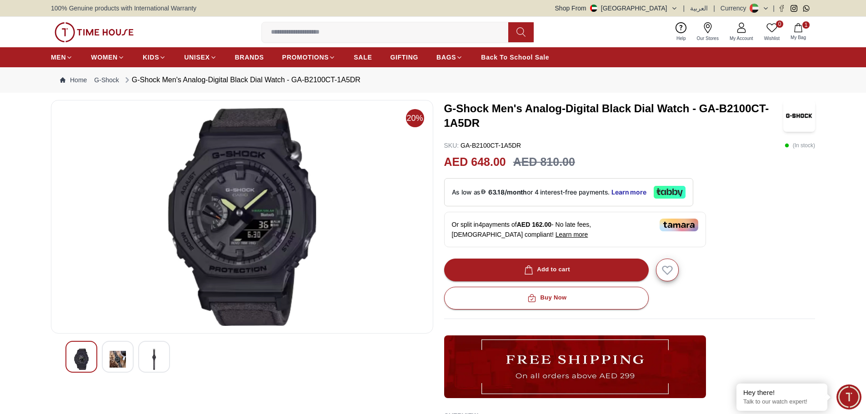
click at [120, 360] on img at bounding box center [118, 359] width 16 height 21
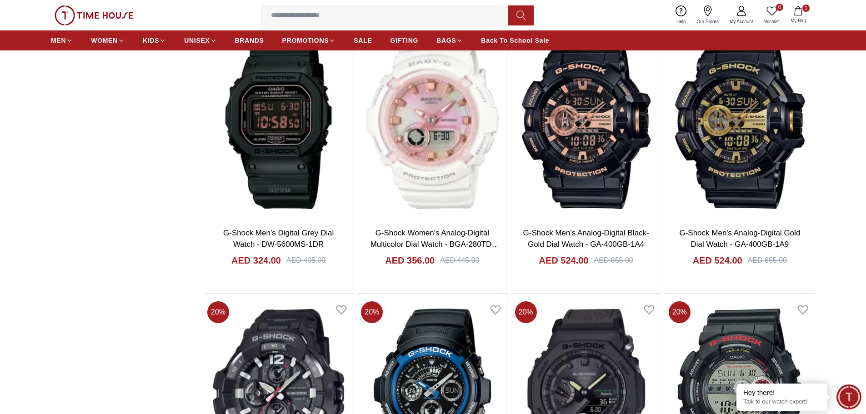
scroll to position [1553, 0]
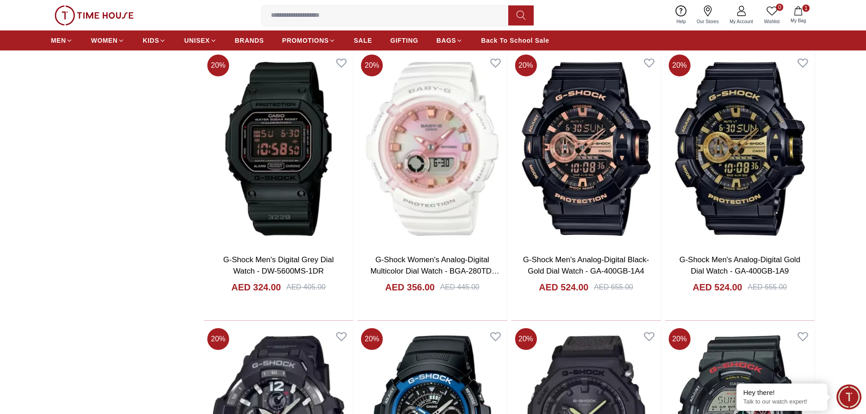
click at [297, 10] on input at bounding box center [389, 15] width 254 height 18
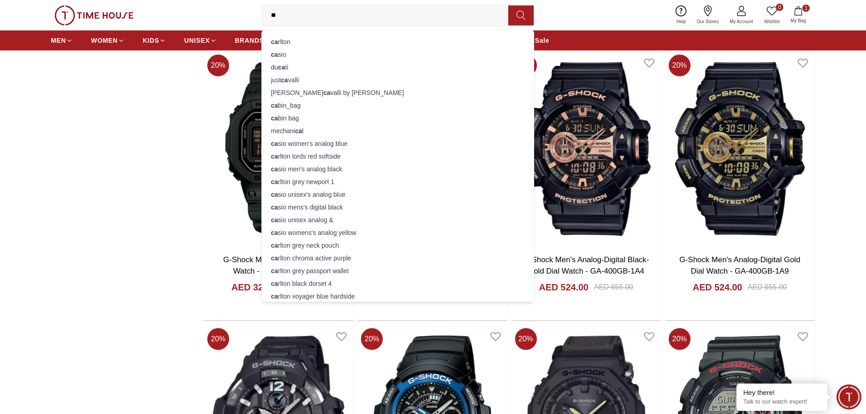
type input "*"
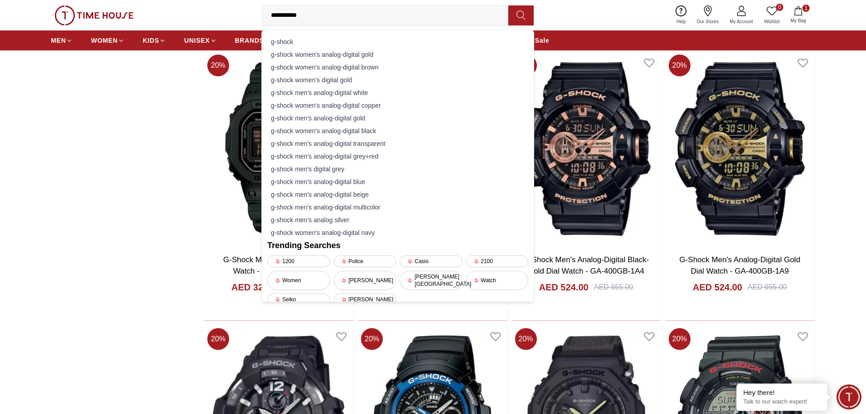
type input "**********"
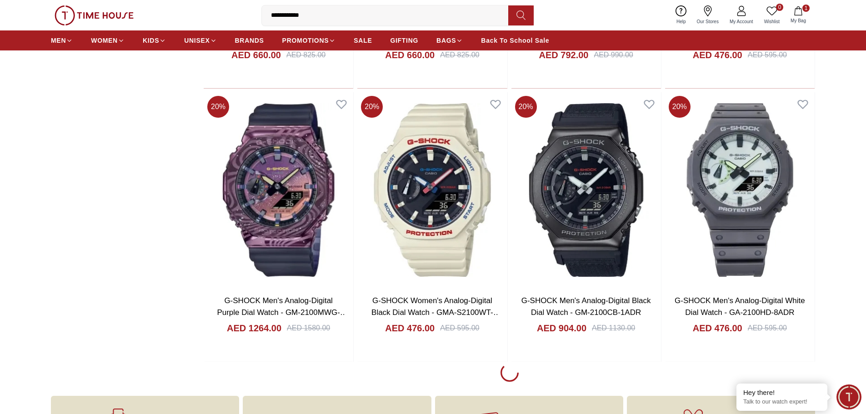
scroll to position [1136, 0]
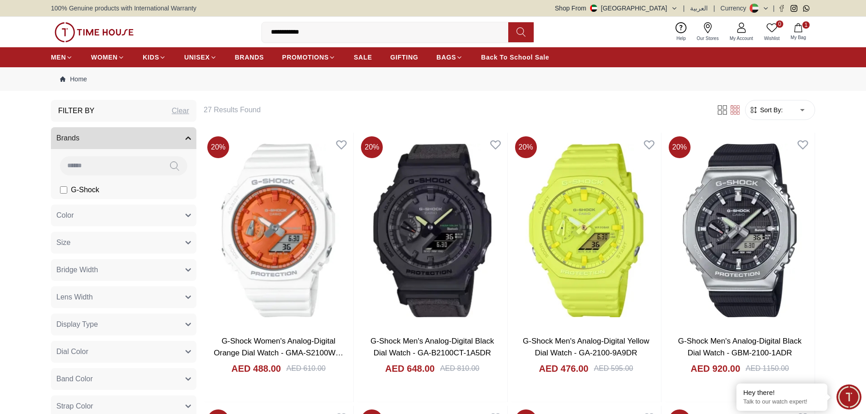
click at [801, 33] on button "1 My Bag" at bounding box center [798, 31] width 26 height 21
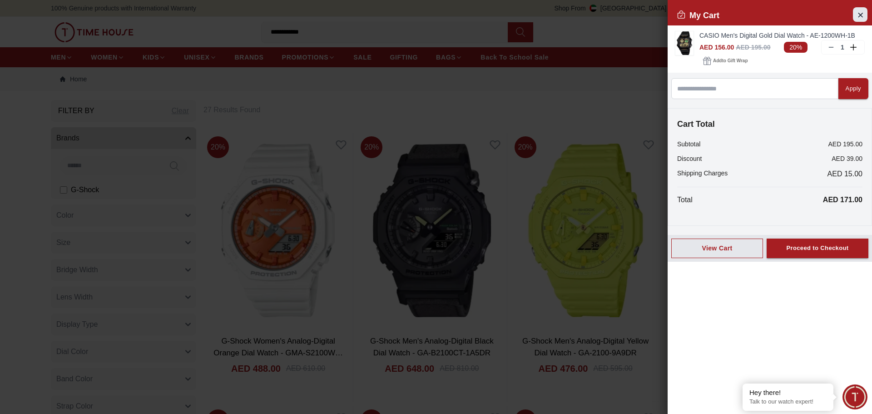
click at [856, 18] on button "Close Account" at bounding box center [860, 14] width 15 height 15
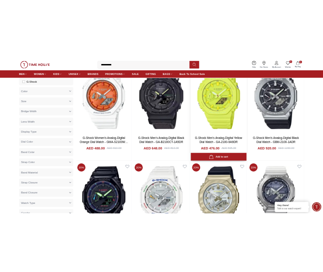
scroll to position [45, 0]
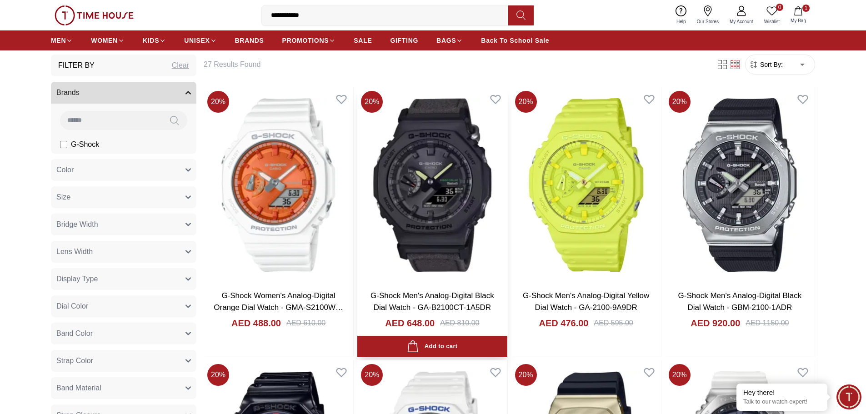
click at [403, 167] on img at bounding box center [431, 184] width 149 height 195
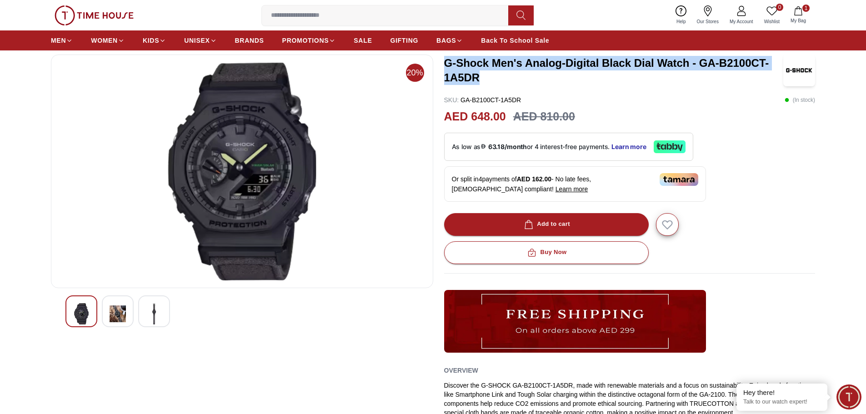
drag, startPoint x: 447, startPoint y: 61, endPoint x: 774, endPoint y: 71, distance: 327.8
click at [774, 71] on h3 "G-Shock Men's Analog-Digital Black Dial Watch - GA-B2100CT-1A5DR" at bounding box center [613, 70] width 339 height 29
copy h3 "G-Shock Men's Analog-Digital Black Dial Watch - GA-B2100CT-1A5DR"
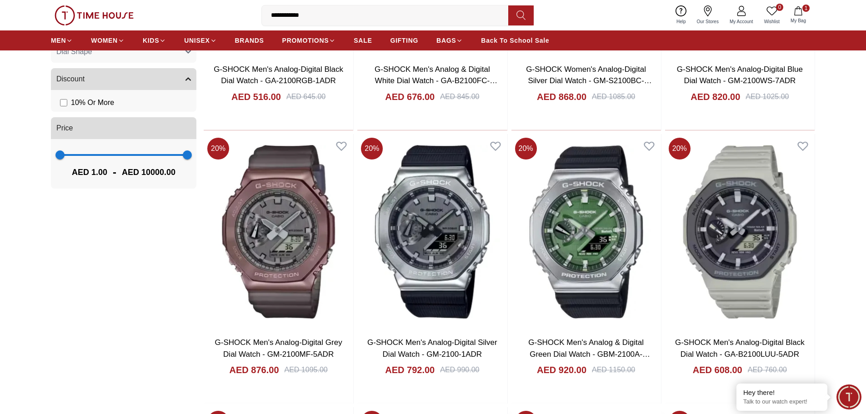
scroll to position [727, 0]
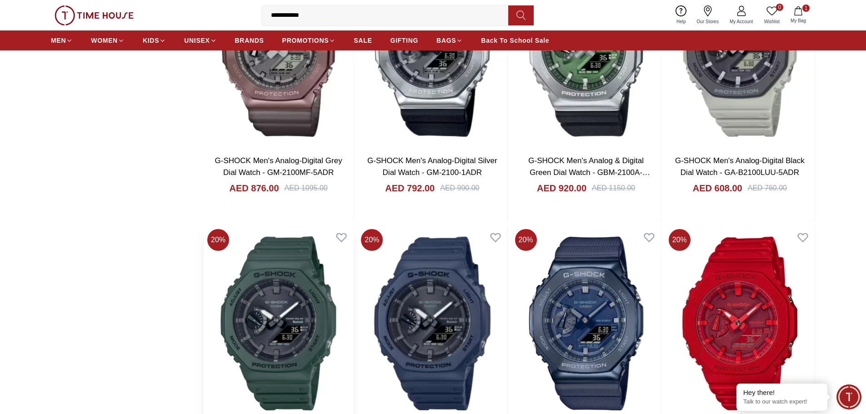
click at [243, 301] on img at bounding box center [278, 322] width 149 height 195
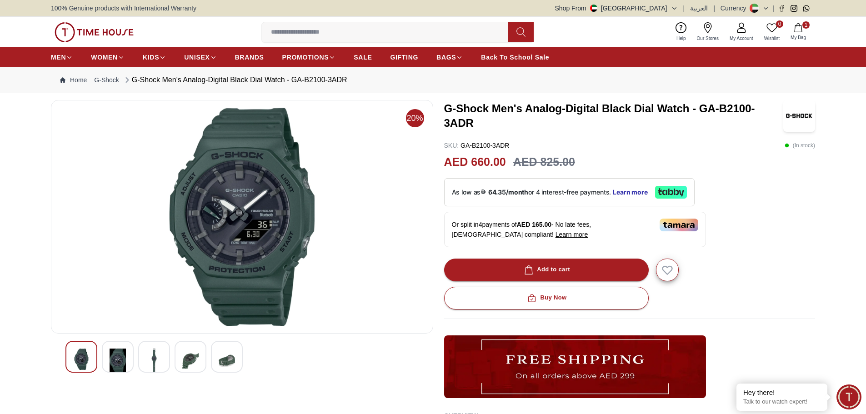
click at [119, 356] on img at bounding box center [118, 361] width 16 height 25
click at [118, 362] on img at bounding box center [118, 361] width 16 height 25
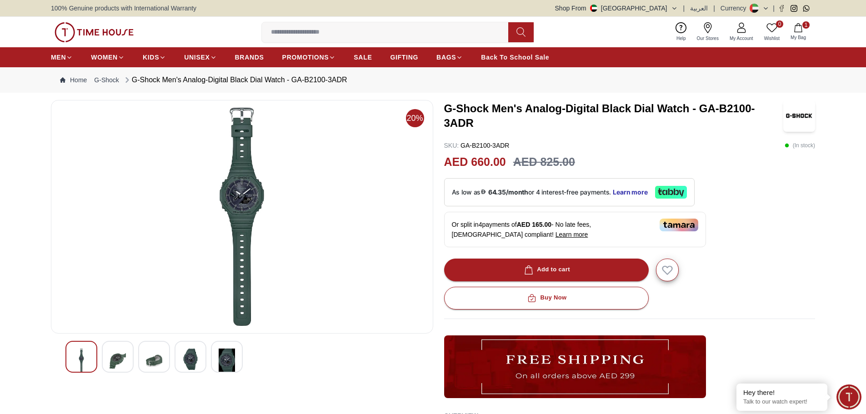
click at [157, 358] on img at bounding box center [154, 361] width 16 height 25
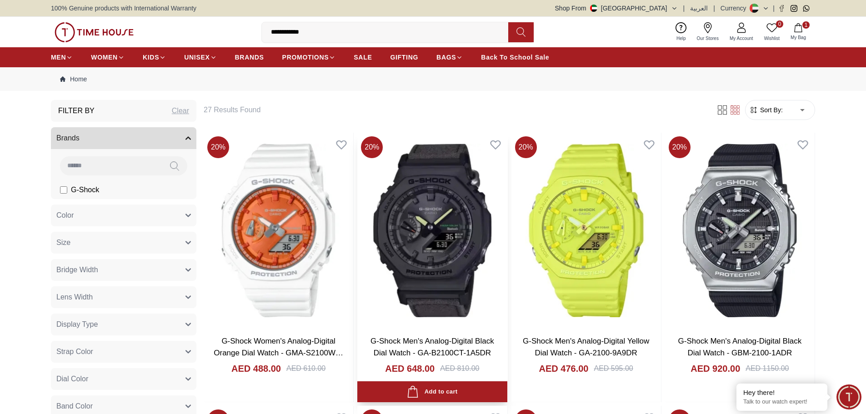
click at [396, 189] on img at bounding box center [431, 230] width 149 height 195
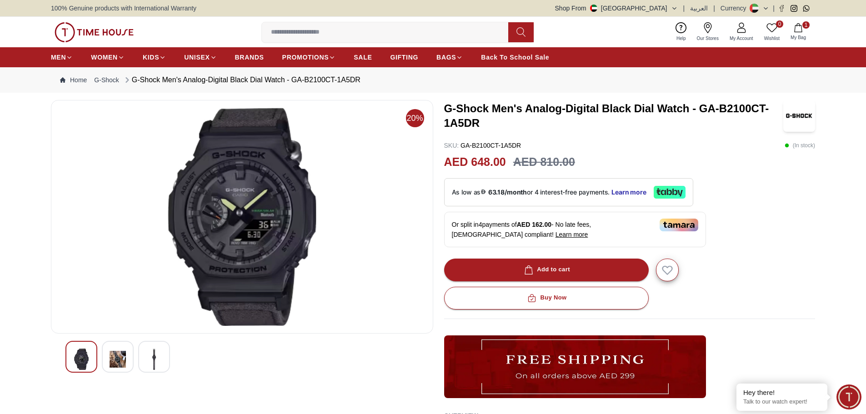
click at [119, 357] on img at bounding box center [118, 359] width 16 height 21
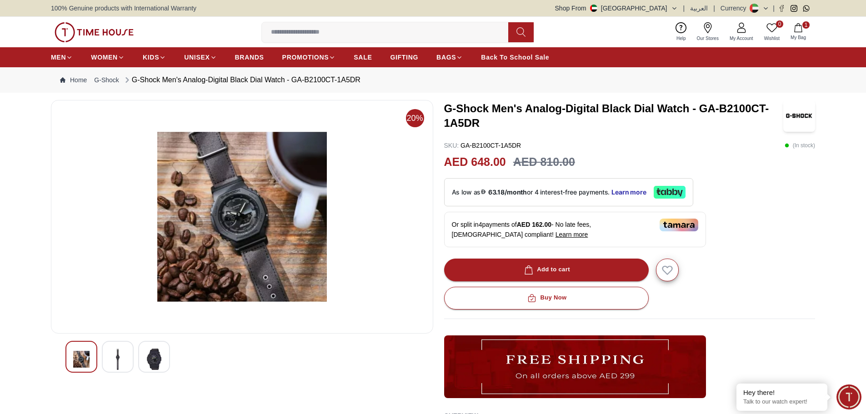
click at [146, 357] on img at bounding box center [154, 359] width 16 height 21
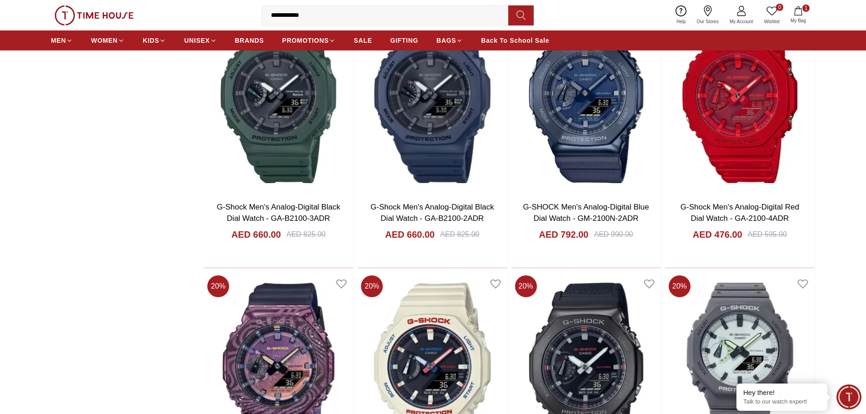
scroll to position [1090, 0]
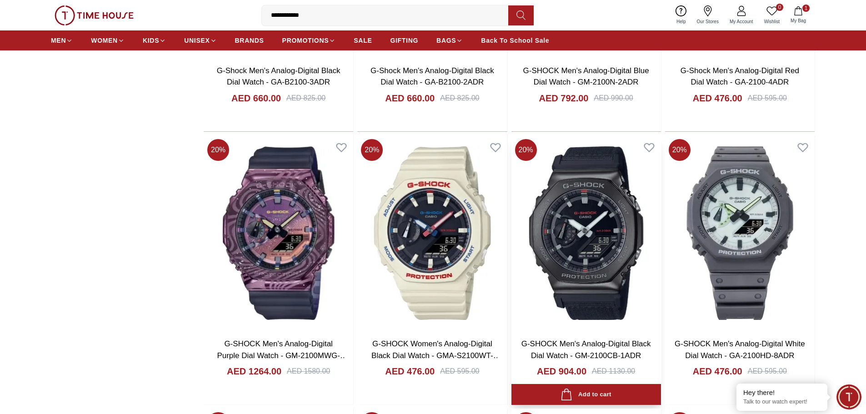
click at [560, 267] on img at bounding box center [585, 232] width 149 height 195
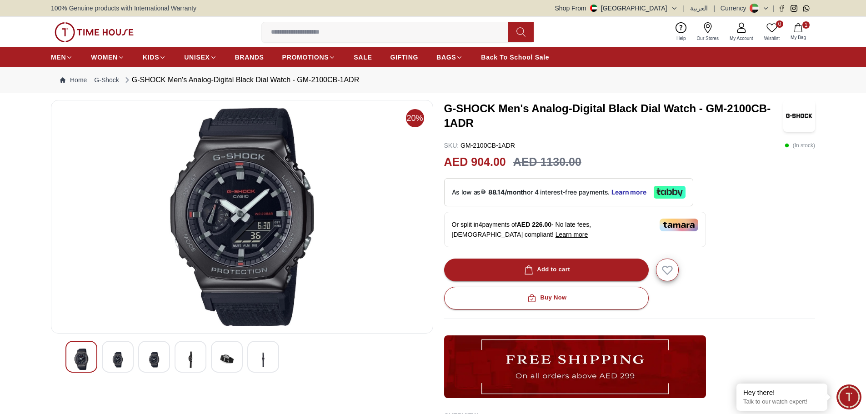
click at [184, 362] on img at bounding box center [190, 360] width 16 height 22
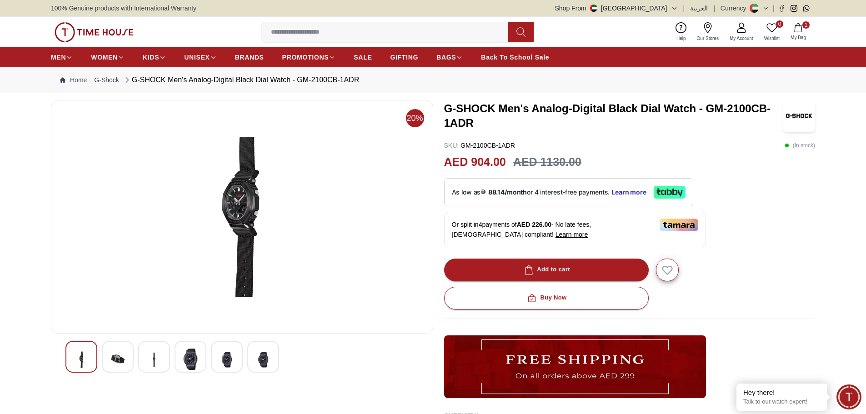
click at [230, 360] on img at bounding box center [227, 360] width 16 height 22
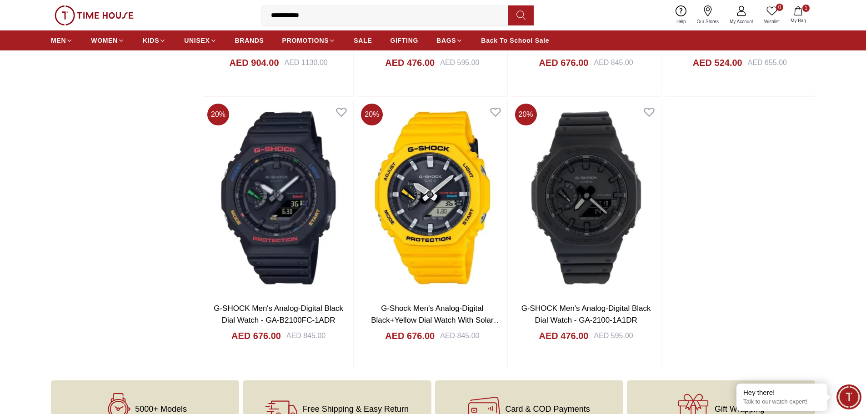
scroll to position [1675, 0]
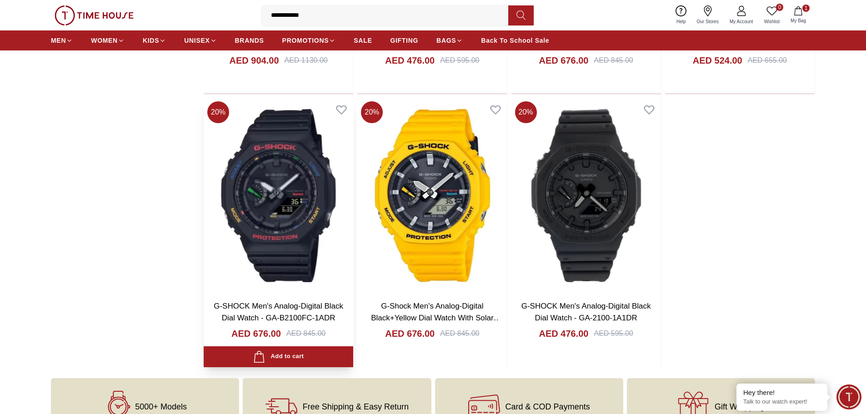
click at [258, 185] on img at bounding box center [278, 195] width 149 height 195
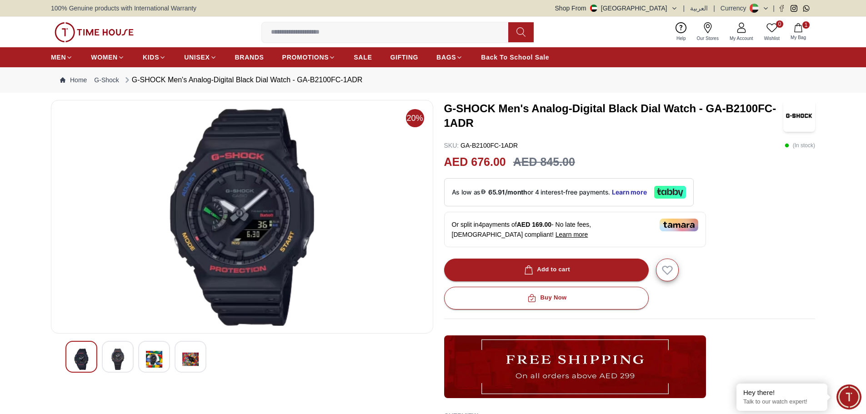
click at [120, 358] on img at bounding box center [118, 359] width 16 height 21
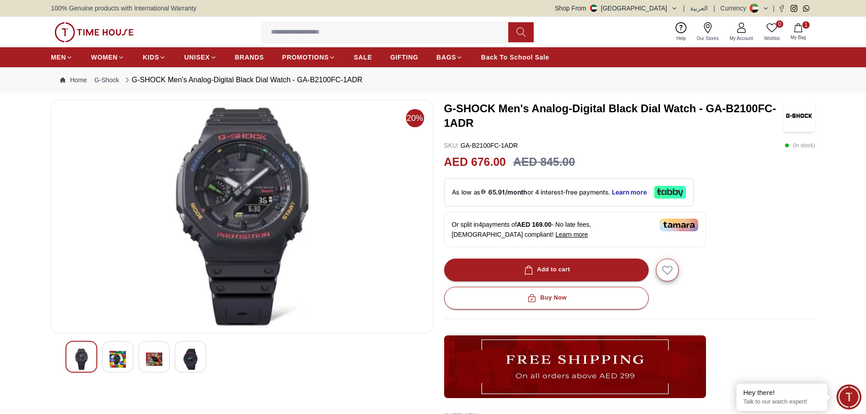
click at [158, 354] on img at bounding box center [154, 359] width 16 height 21
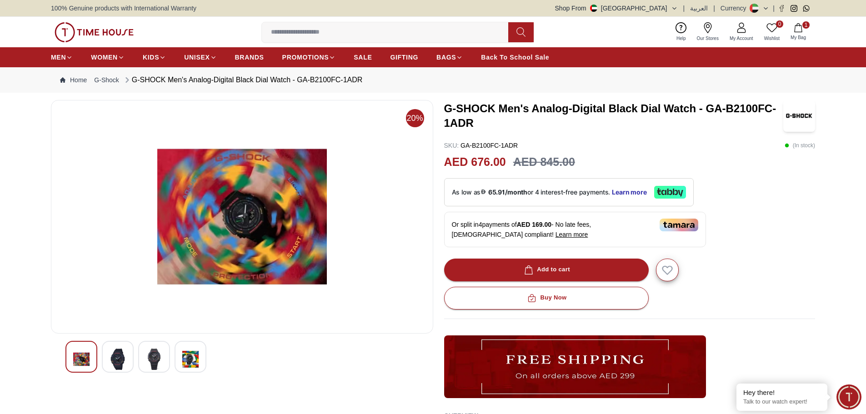
click at [189, 359] on img at bounding box center [190, 359] width 16 height 21
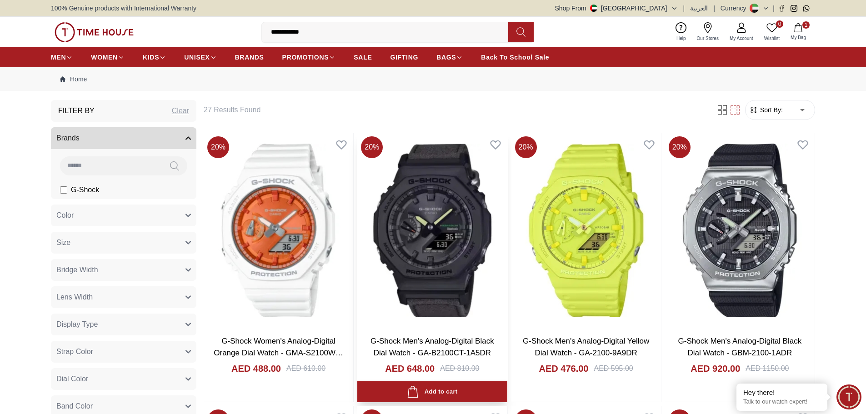
click at [401, 248] on img at bounding box center [431, 230] width 149 height 195
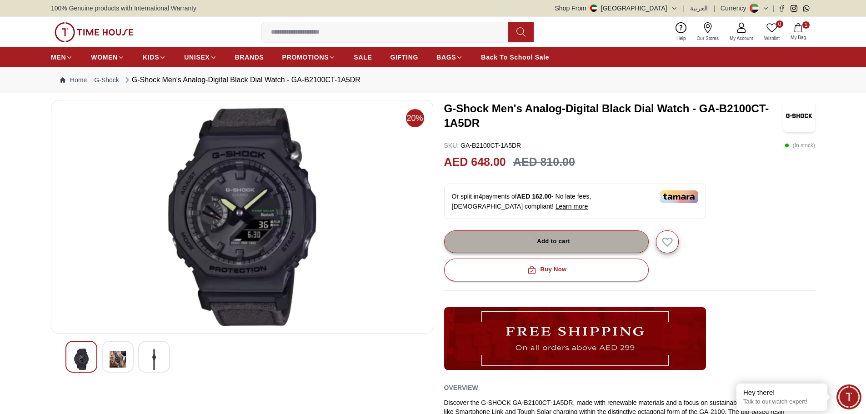
click at [550, 244] on div "Add to cart" at bounding box center [546, 241] width 48 height 10
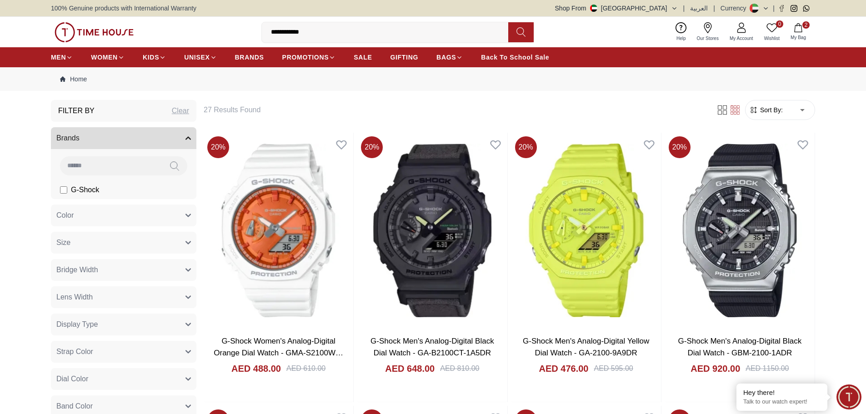
click at [314, 36] on input "**********" at bounding box center [389, 32] width 254 height 18
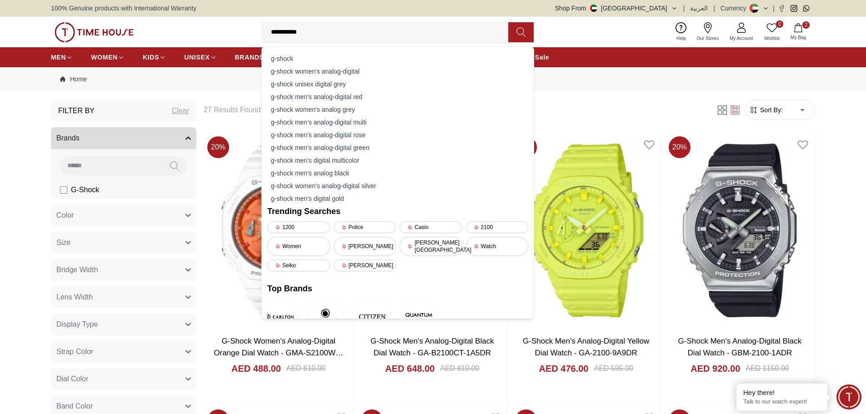
type input "**********"
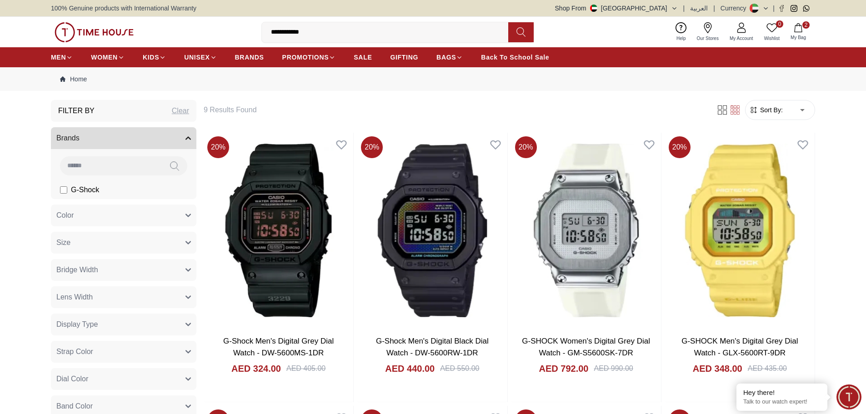
click at [797, 35] on span "My Bag" at bounding box center [798, 37] width 23 height 7
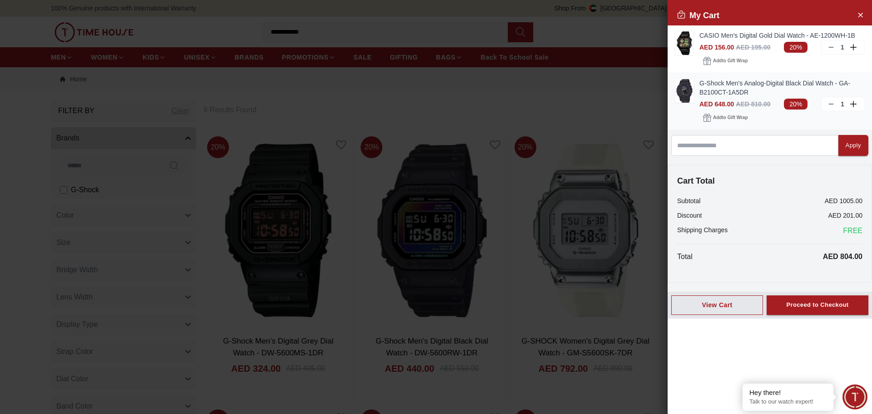
click at [692, 90] on img at bounding box center [685, 91] width 18 height 24
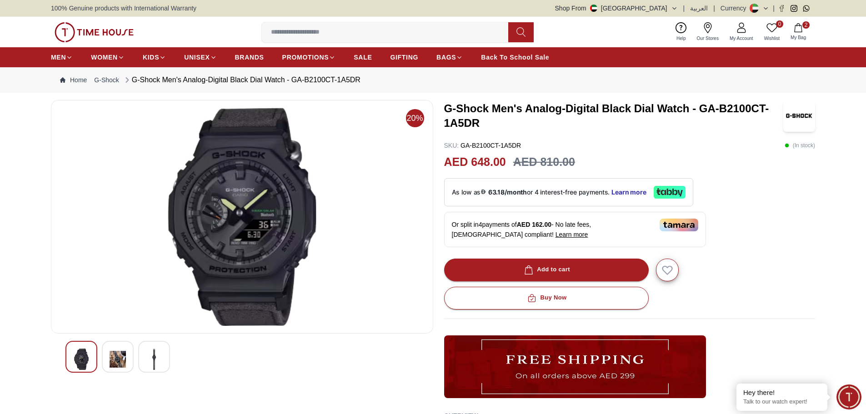
click at [800, 26] on icon "button" at bounding box center [797, 27] width 9 height 9
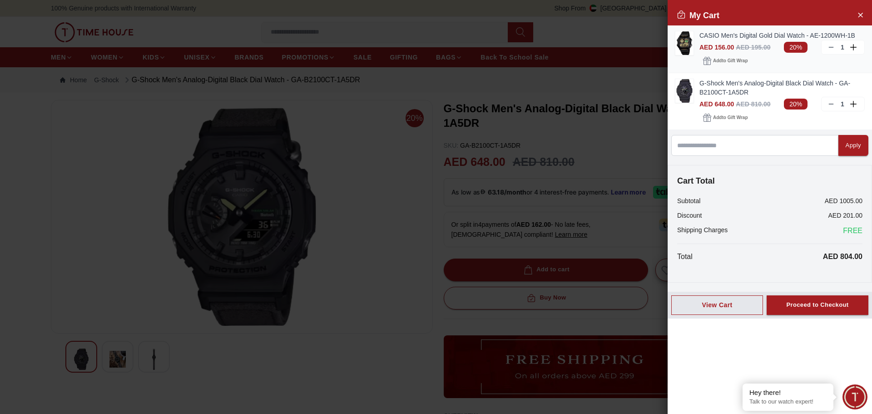
click at [687, 39] on img at bounding box center [685, 43] width 18 height 24
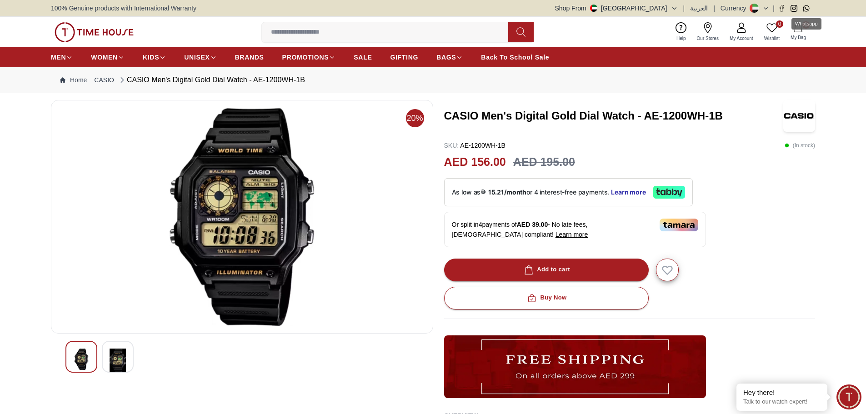
click at [798, 29] on div "Whatsapp" at bounding box center [806, 23] width 30 height 11
click at [803, 32] on button "2 My Bag" at bounding box center [798, 31] width 26 height 21
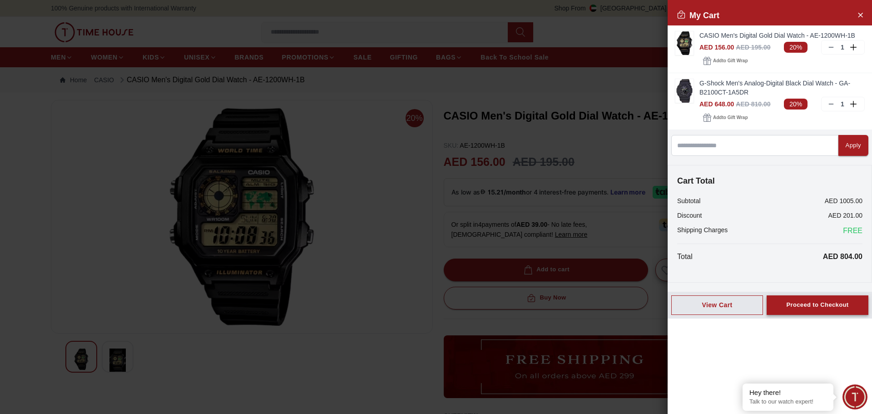
click at [832, 307] on div "Proceed to Checkout" at bounding box center [818, 305] width 62 height 10
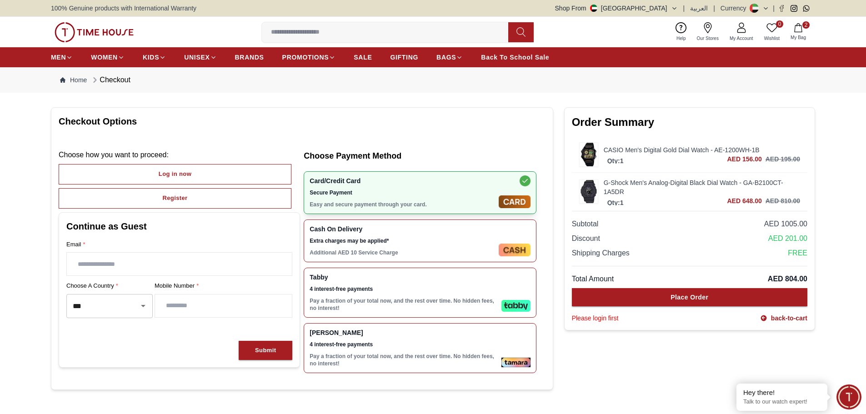
click at [368, 304] on p "Pay a fraction of your total now, and the rest over time. No hidden fees, no in…" at bounding box center [403, 304] width 188 height 15
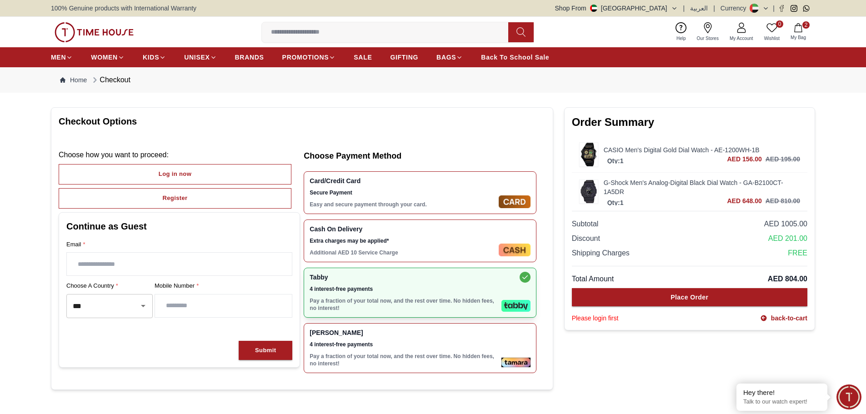
click at [152, 268] on input "text" at bounding box center [179, 264] width 225 height 23
type input "**********"
click at [208, 311] on input "number" at bounding box center [223, 305] width 137 height 23
type input "*********"
click at [272, 357] on button "Submit" at bounding box center [266, 351] width 54 height 20
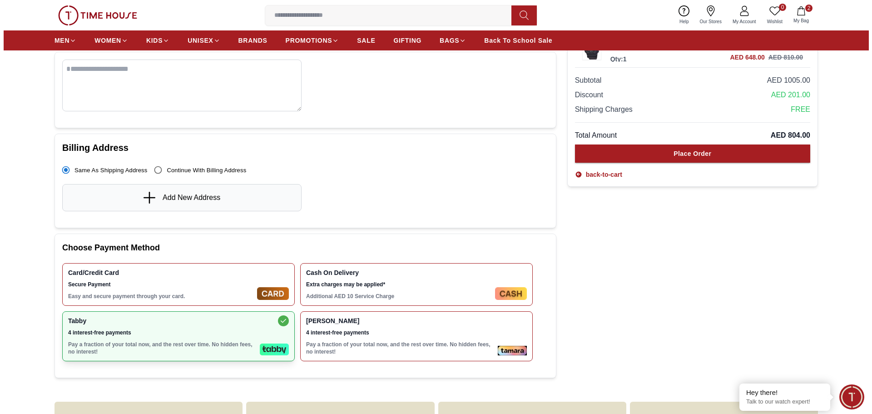
scroll to position [91, 0]
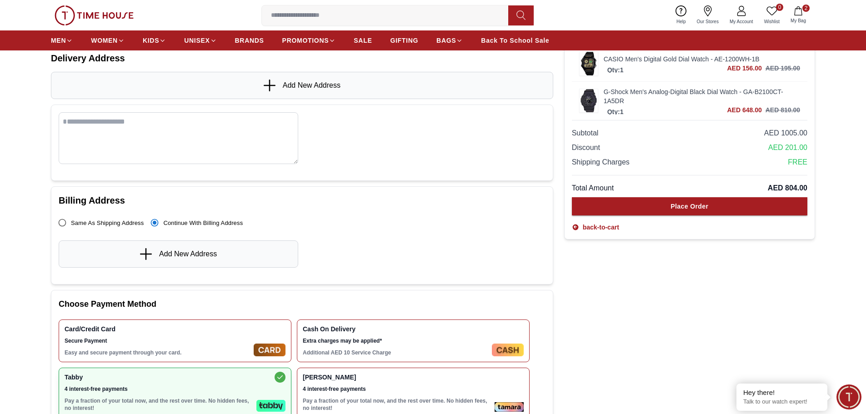
click at [146, 252] on icon at bounding box center [145, 254] width 1 height 12
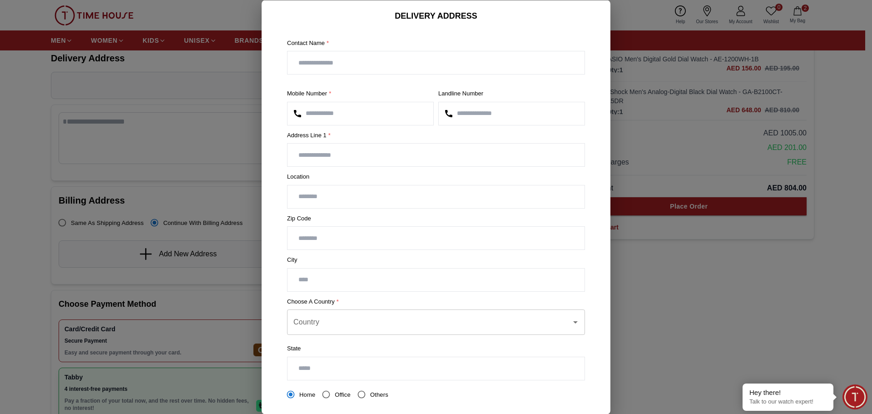
click at [355, 64] on input "text" at bounding box center [436, 62] width 297 height 23
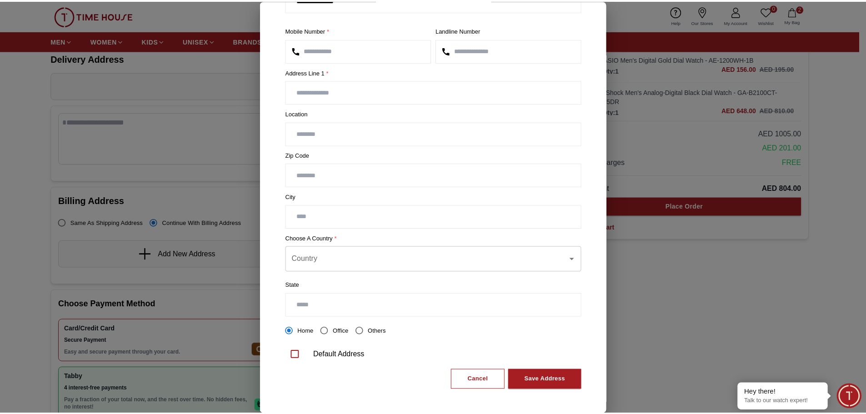
scroll to position [64, 0]
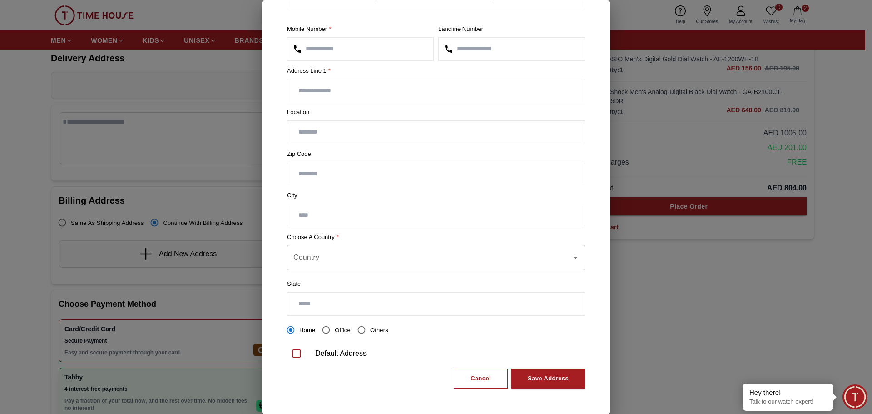
type input "**********"
click at [374, 82] on input "text" at bounding box center [436, 91] width 297 height 23
type input "**********"
click at [332, 130] on input "text" at bounding box center [436, 132] width 297 height 23
click at [325, 175] on input "number" at bounding box center [436, 174] width 297 height 23
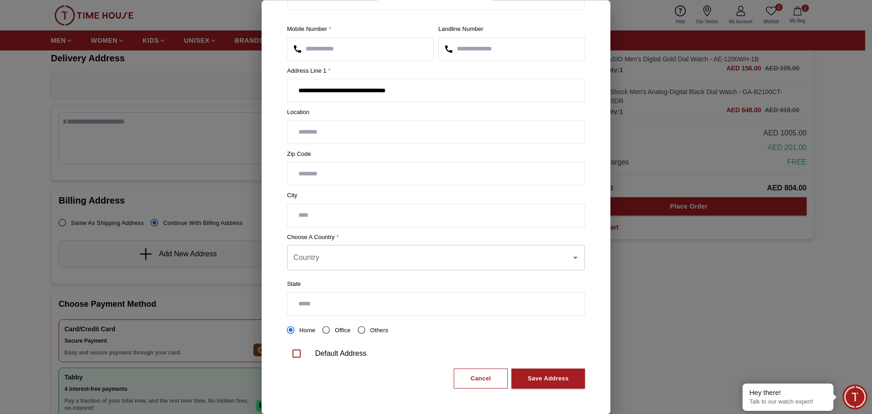
click at [565, 172] on input "*" at bounding box center [436, 174] width 297 height 23
type input "*"
click at [563, 177] on input "*" at bounding box center [436, 174] width 297 height 23
drag, startPoint x: 315, startPoint y: 173, endPoint x: 257, endPoint y: 179, distance: 58.5
click at [257, 179] on div "**********" at bounding box center [436, 207] width 872 height 414
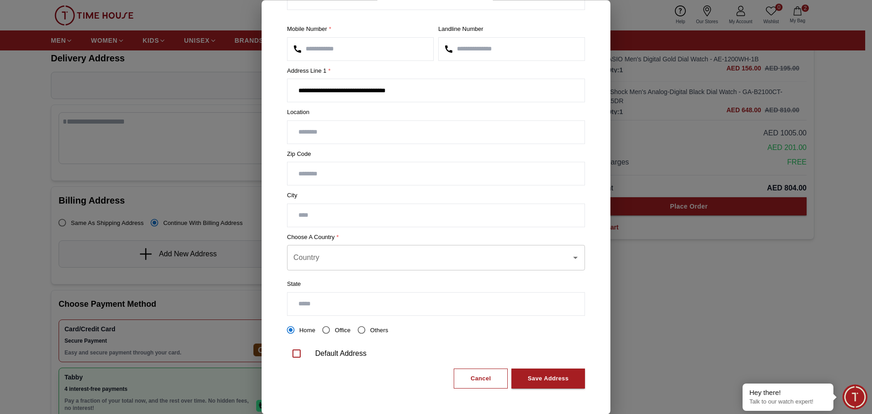
click at [426, 94] on input "**********" at bounding box center [436, 91] width 297 height 23
click at [413, 92] on input "**********" at bounding box center [436, 91] width 297 height 23
type input "**********"
click at [327, 134] on input "text" at bounding box center [436, 132] width 297 height 23
type input "**********"
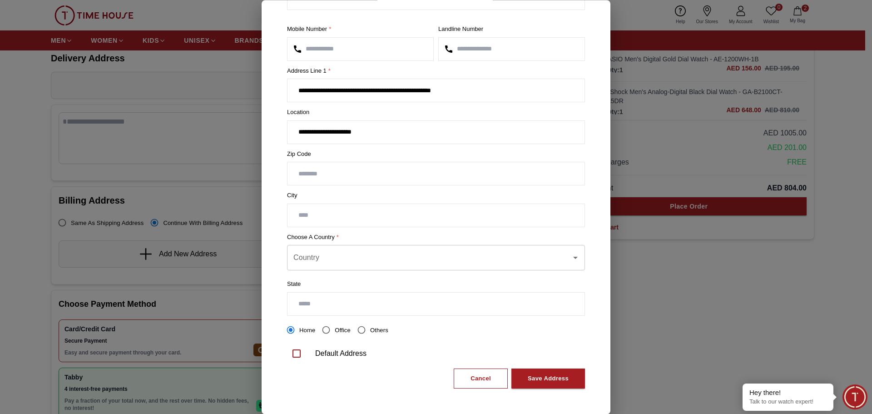
click at [310, 174] on input "*" at bounding box center [436, 174] width 297 height 23
drag, startPoint x: 310, startPoint y: 174, endPoint x: 292, endPoint y: 182, distance: 20.2
click at [292, 182] on input "*" at bounding box center [436, 174] width 297 height 23
type input "****"
click at [298, 215] on input "text" at bounding box center [436, 215] width 297 height 23
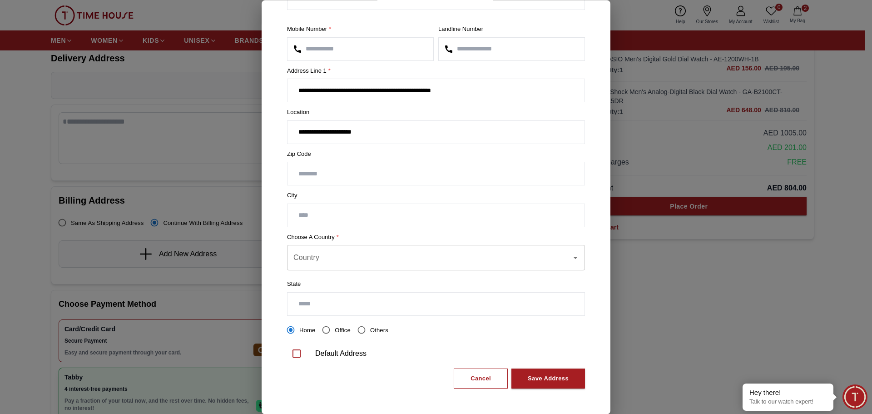
drag, startPoint x: 329, startPoint y: 178, endPoint x: 216, endPoint y: 178, distance: 113.6
click at [216, 178] on div "**********" at bounding box center [436, 207] width 872 height 414
click at [317, 221] on input "text" at bounding box center [436, 215] width 297 height 23
type input "*****"
click at [323, 258] on input "Country" at bounding box center [429, 257] width 276 height 17
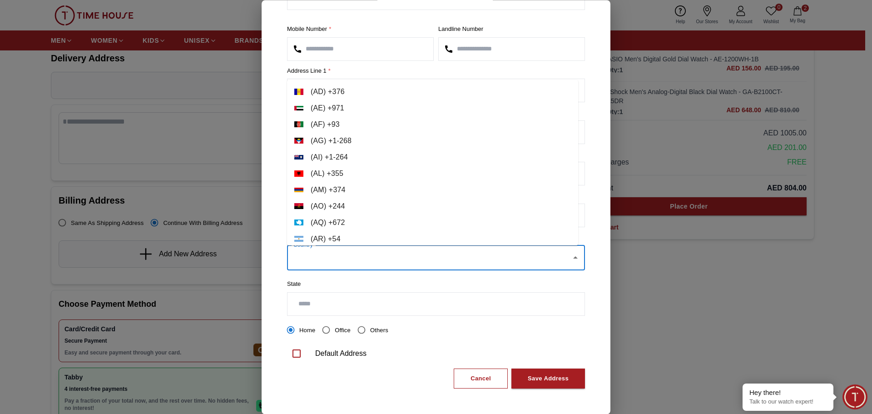
click at [336, 107] on li "( AE ) + 971" at bounding box center [432, 108] width 291 height 16
type input "**********"
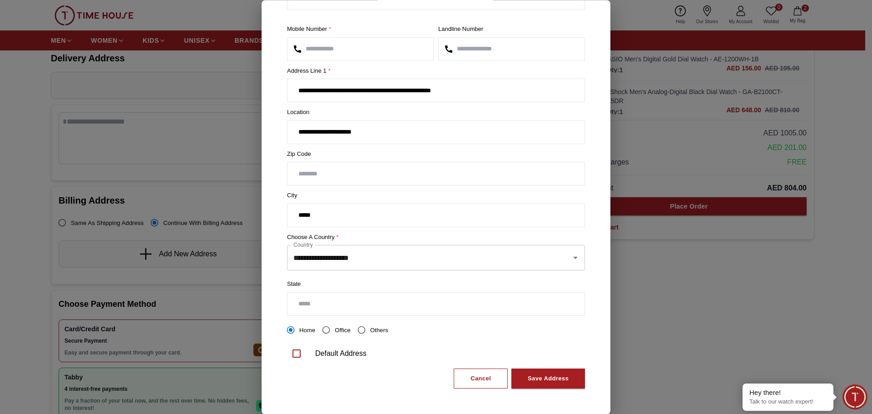
click at [335, 304] on input "text" at bounding box center [436, 304] width 297 height 23
type input "****"
click at [540, 378] on div "Save Address" at bounding box center [548, 378] width 41 height 10
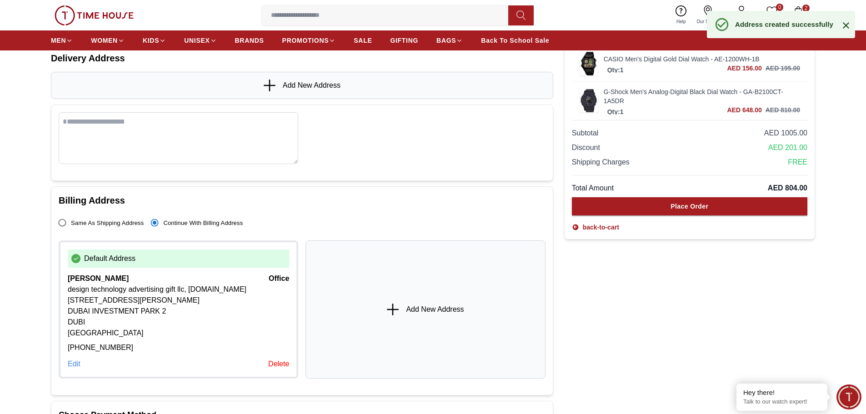
click at [770, 145] on span "AED 201.00" at bounding box center [787, 147] width 39 height 11
click at [76, 358] on div "Edit" at bounding box center [74, 363] width 13 height 11
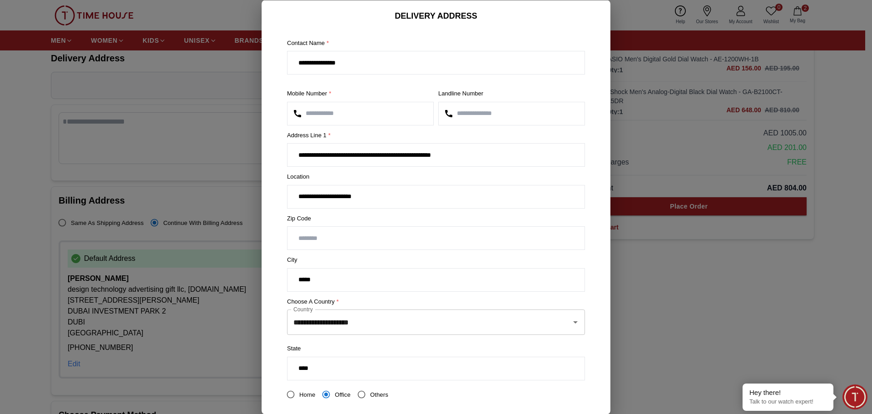
drag, startPoint x: 327, startPoint y: 282, endPoint x: 211, endPoint y: 304, distance: 118.4
click at [211, 304] on div "**********" at bounding box center [436, 207] width 872 height 414
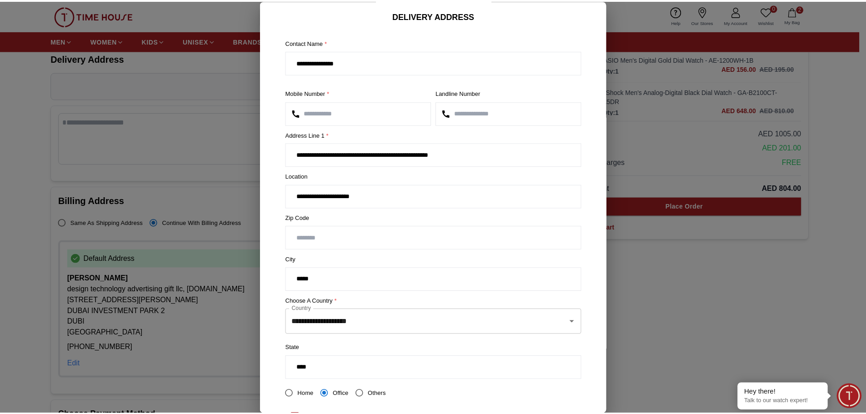
scroll to position [64, 0]
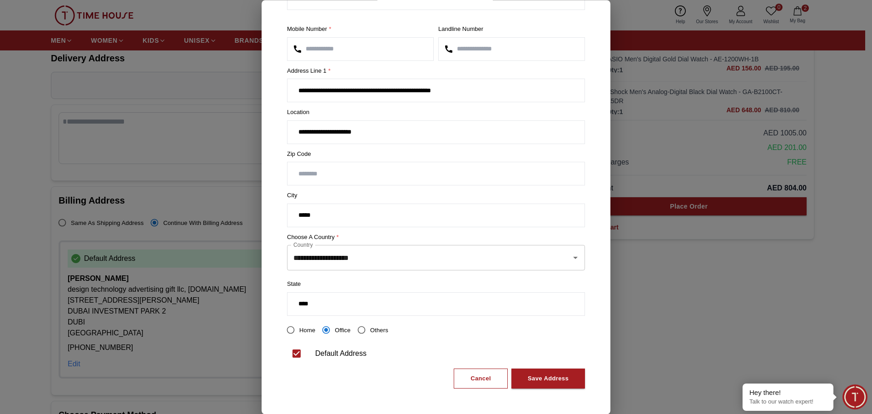
type input "*****"
drag, startPoint x: 323, startPoint y: 306, endPoint x: 199, endPoint y: 305, distance: 124.0
click at [199, 305] on div "**********" at bounding box center [436, 207] width 872 height 414
type input "*****"
click at [518, 373] on button "Save Address" at bounding box center [549, 378] width 74 height 20
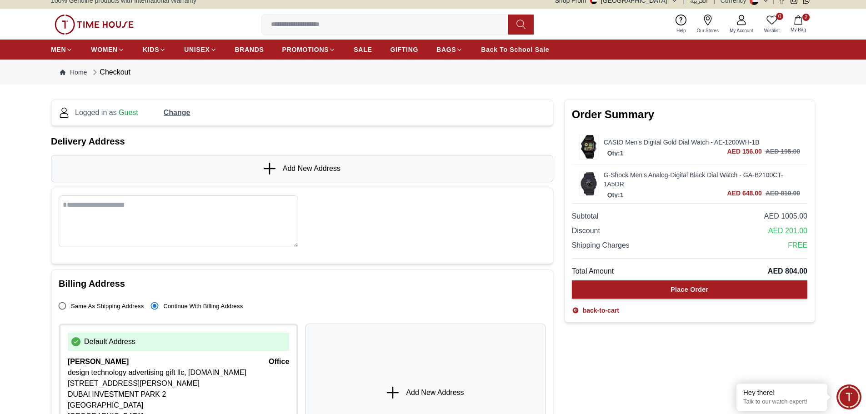
scroll to position [0, 0]
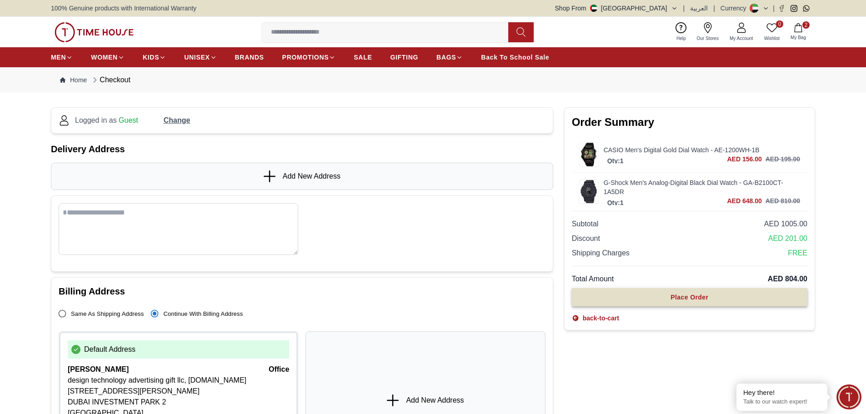
click at [707, 295] on div "Place Order" at bounding box center [689, 297] width 38 height 9
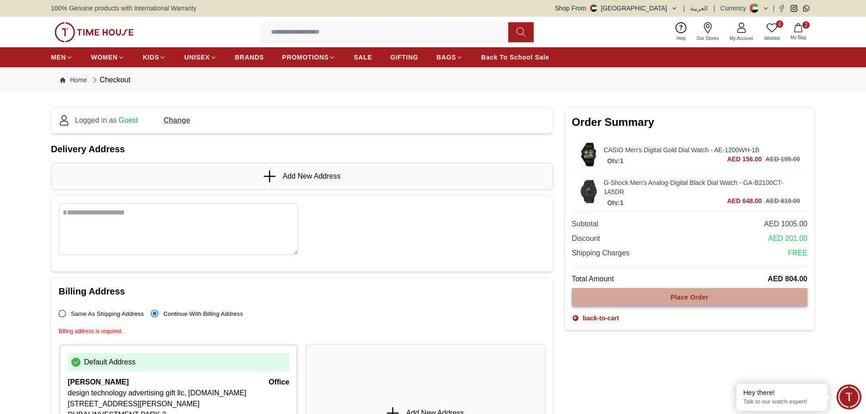
click at [707, 295] on div "Place Order" at bounding box center [689, 297] width 38 height 9
click at [653, 301] on button "Place Order" at bounding box center [689, 297] width 235 height 18
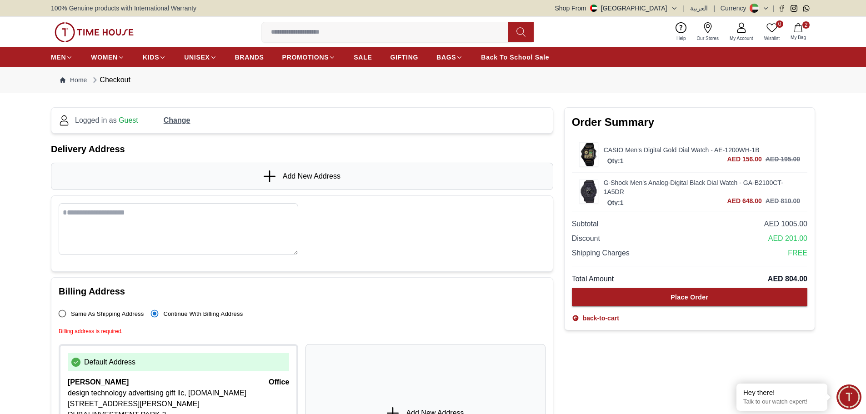
scroll to position [91, 0]
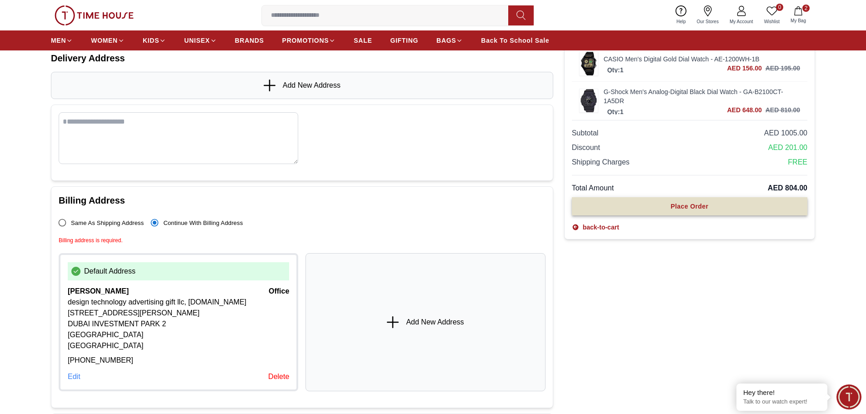
click at [654, 209] on button "Place Order" at bounding box center [689, 206] width 235 height 18
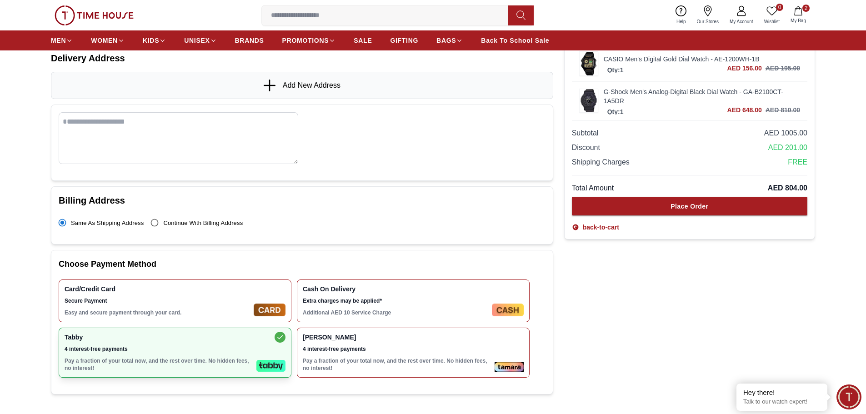
click at [266, 85] on icon at bounding box center [271, 86] width 14 height 12
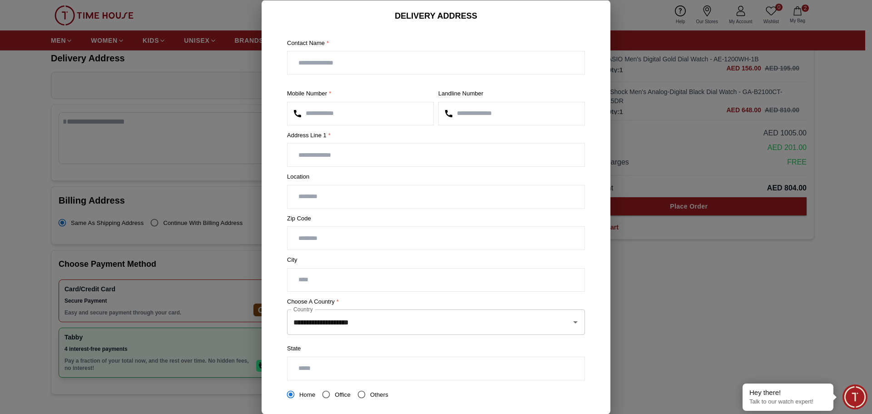
click at [146, 95] on div at bounding box center [436, 207] width 872 height 414
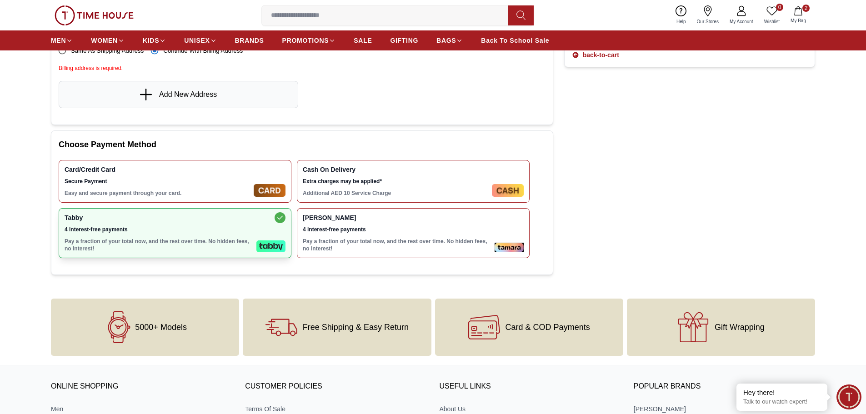
scroll to position [136, 0]
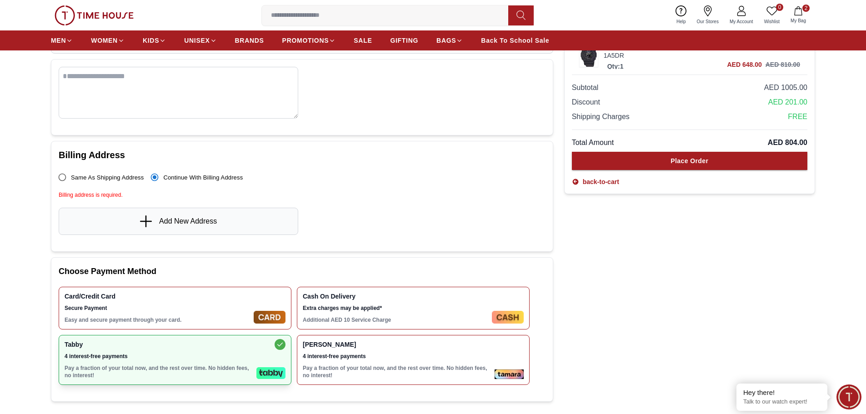
click at [149, 219] on icon at bounding box center [147, 221] width 14 height 12
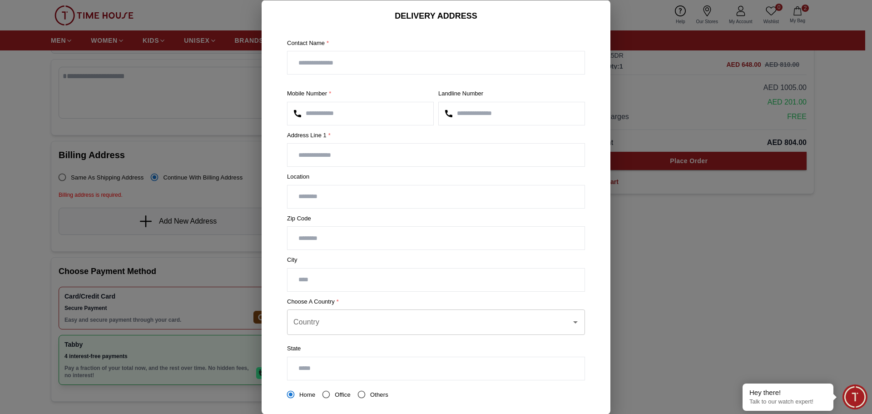
click at [150, 94] on div at bounding box center [436, 207] width 872 height 414
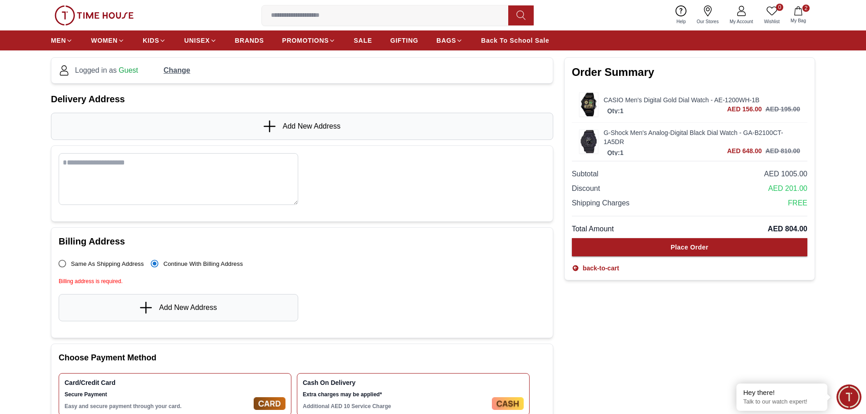
scroll to position [0, 0]
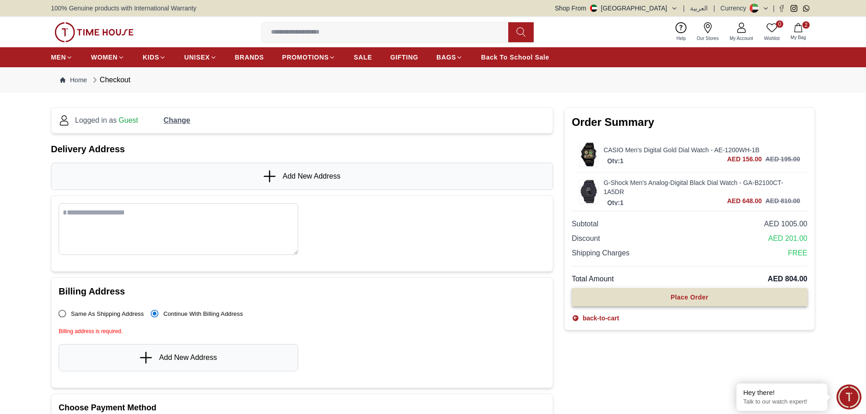
click at [641, 300] on button "Place Order" at bounding box center [689, 297] width 235 height 18
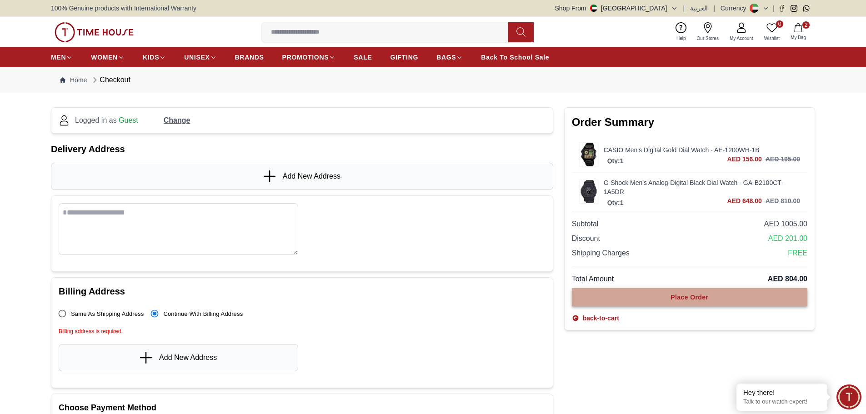
click at [641, 300] on button "Place Order" at bounding box center [689, 297] width 235 height 18
